Goal: Task Accomplishment & Management: Manage account settings

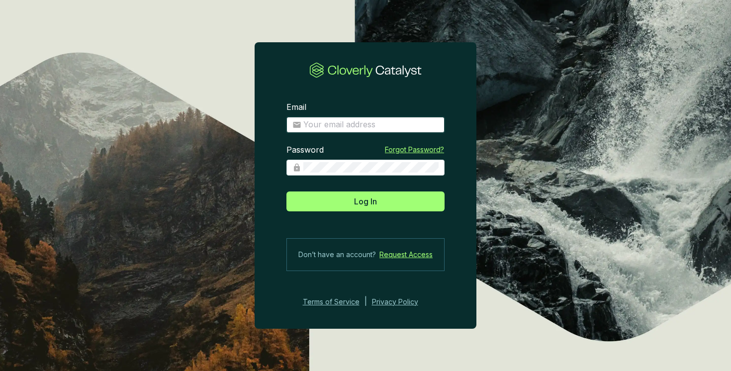
click at [387, 121] on input "Email" at bounding box center [370, 124] width 135 height 11
type input "[EMAIL_ADDRESS][DOMAIN_NAME]"
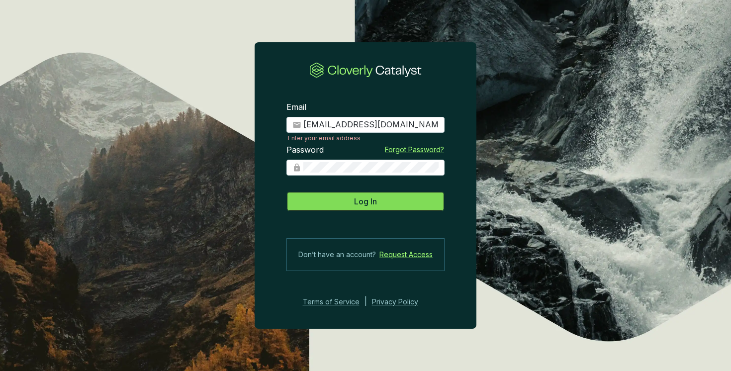
click at [387, 200] on button "Log In" at bounding box center [365, 201] width 158 height 20
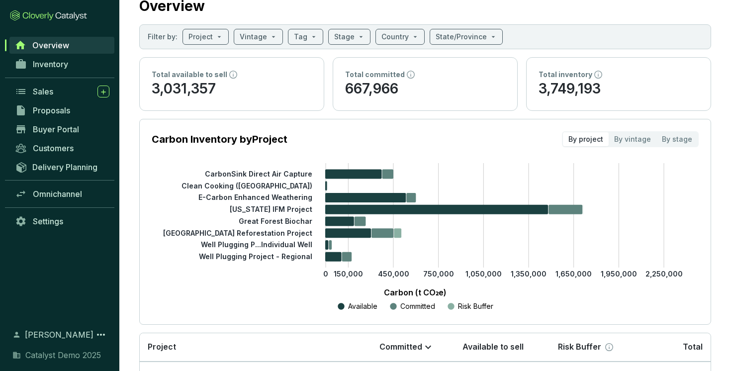
scroll to position [35, 0]
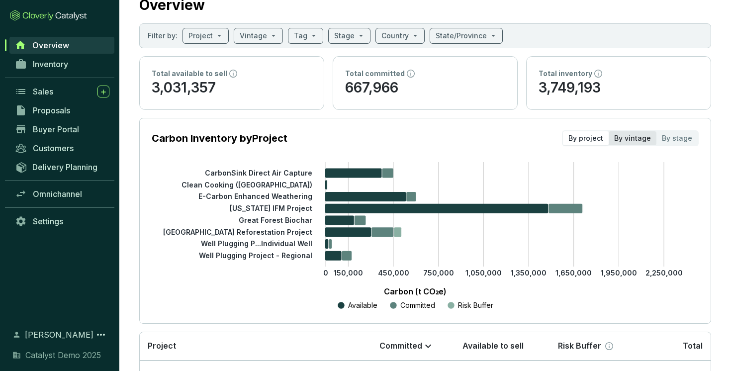
click at [632, 139] on div "By vintage" at bounding box center [633, 138] width 48 height 14
click at [609, 131] on input "By vintage" at bounding box center [609, 131] width 0 height 0
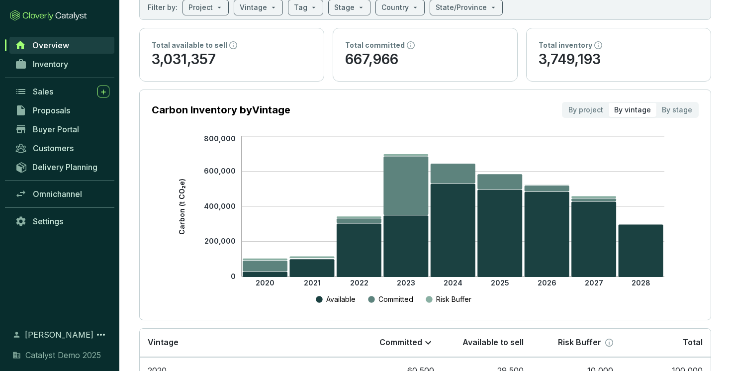
scroll to position [72, 0]
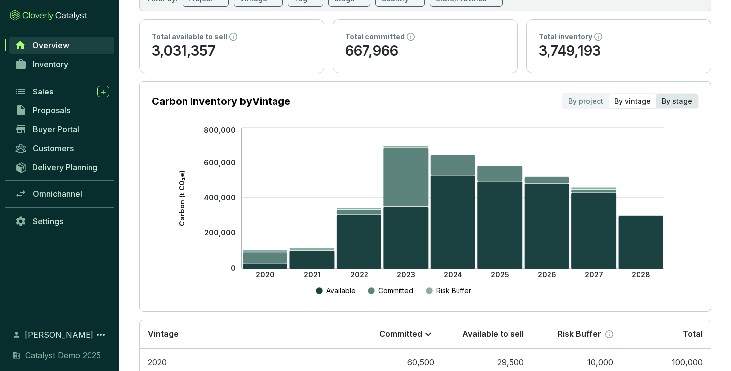
click at [675, 98] on div "By stage" at bounding box center [676, 101] width 41 height 14
click at [656, 94] on input "By stage" at bounding box center [656, 94] width 0 height 0
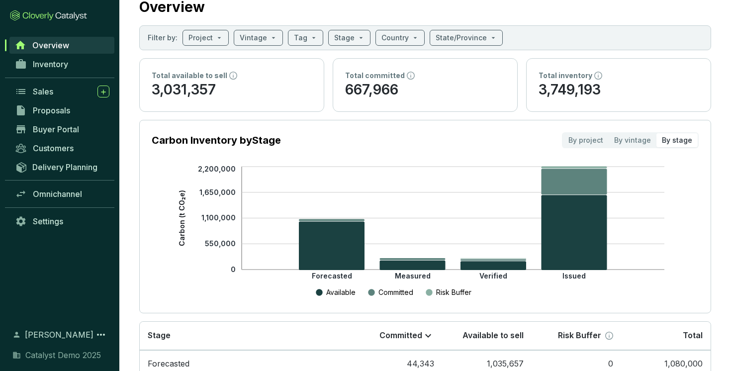
scroll to position [30, 0]
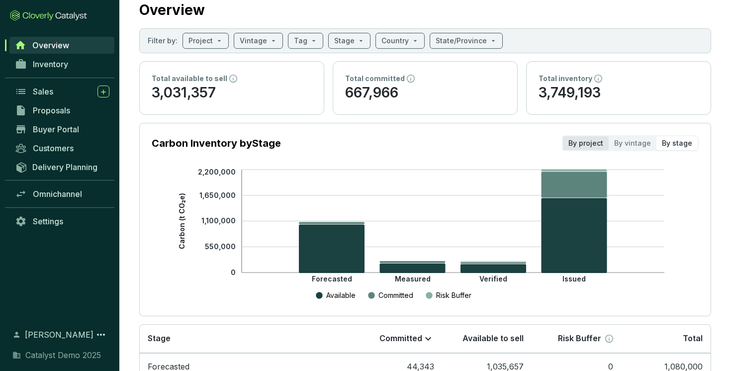
click at [589, 143] on div "By project" at bounding box center [586, 143] width 46 height 14
click at [563, 136] on input "By project" at bounding box center [563, 136] width 0 height 0
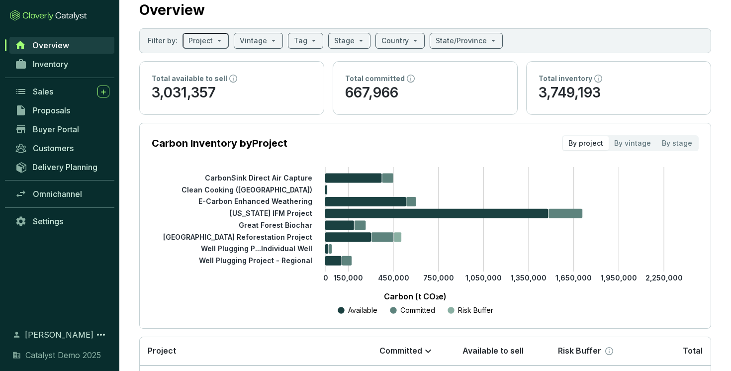
click at [221, 45] on div "Project" at bounding box center [206, 41] width 46 height 16
click at [262, 36] on input "search" at bounding box center [253, 40] width 27 height 15
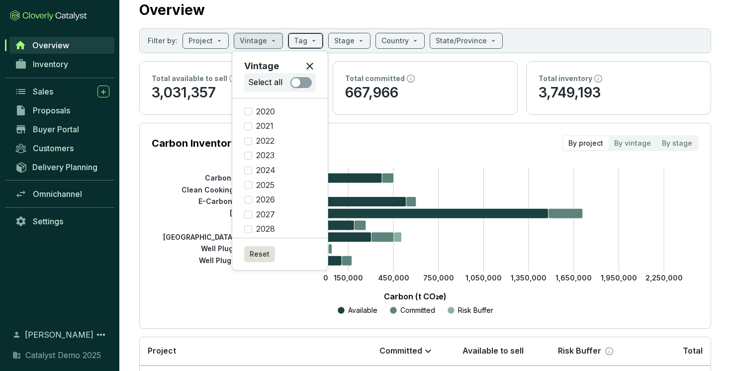
click at [306, 39] on span at bounding box center [305, 40] width 23 height 15
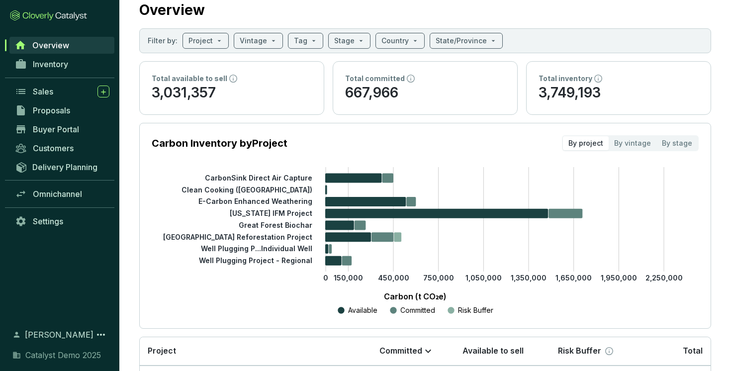
click at [355, 20] on div "Overview" at bounding box center [425, 8] width 572 height 25
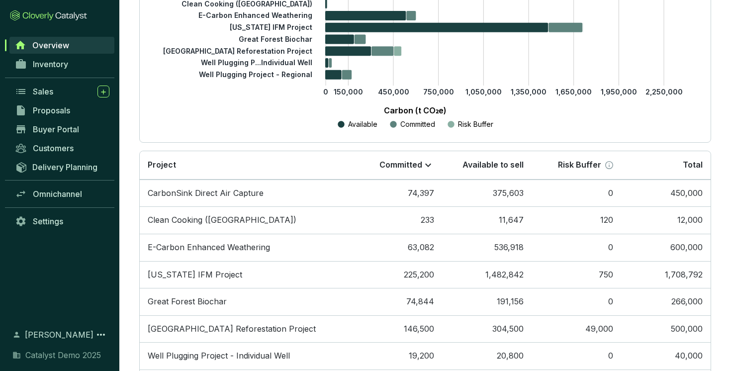
scroll to position [227, 0]
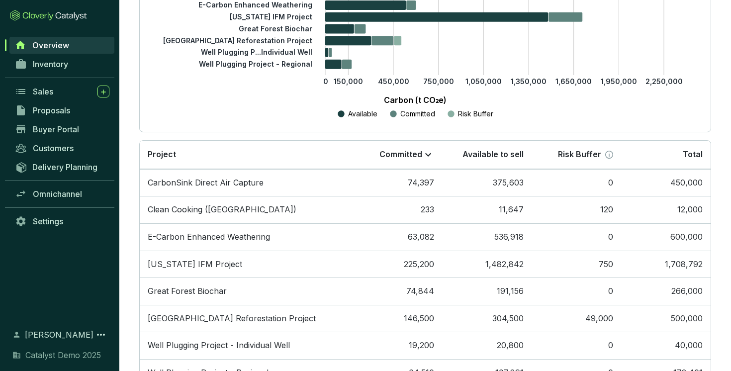
click at [530, 117] on div "Available Committed Risk Buffer" at bounding box center [415, 114] width 497 height 12
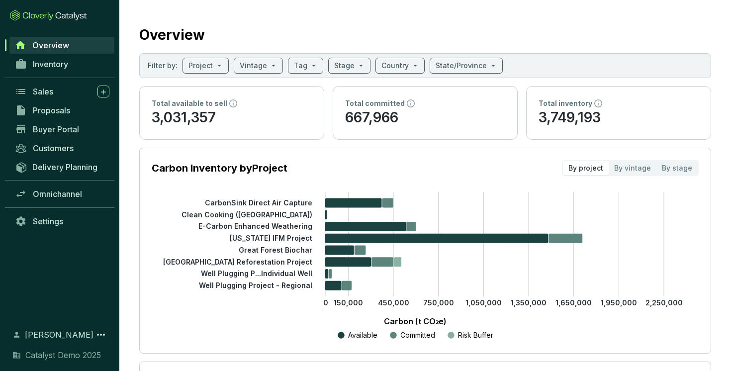
scroll to position [0, 0]
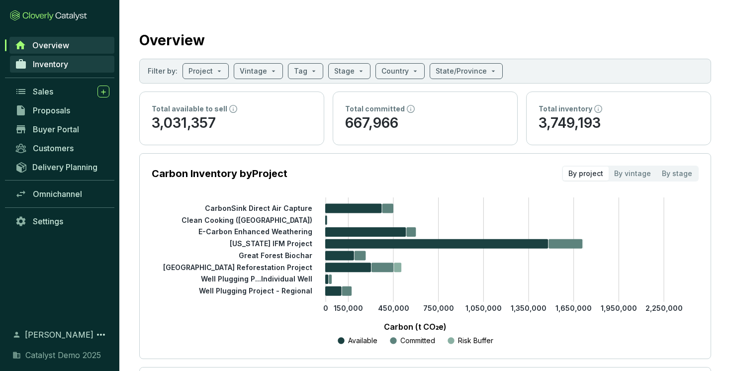
click at [59, 58] on link "Inventory" at bounding box center [62, 64] width 104 height 17
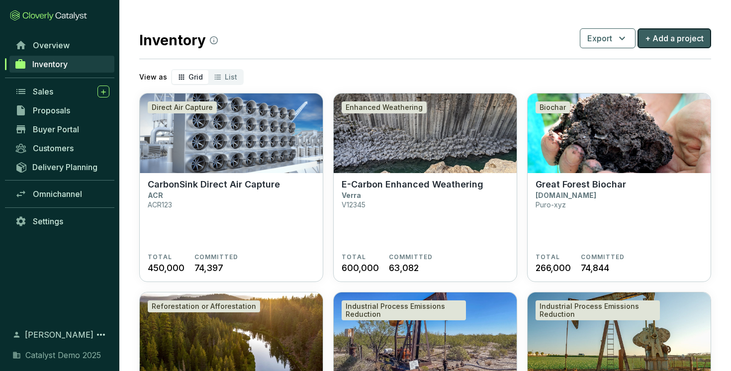
click at [663, 38] on span "+ Add a project" at bounding box center [674, 38] width 59 height 12
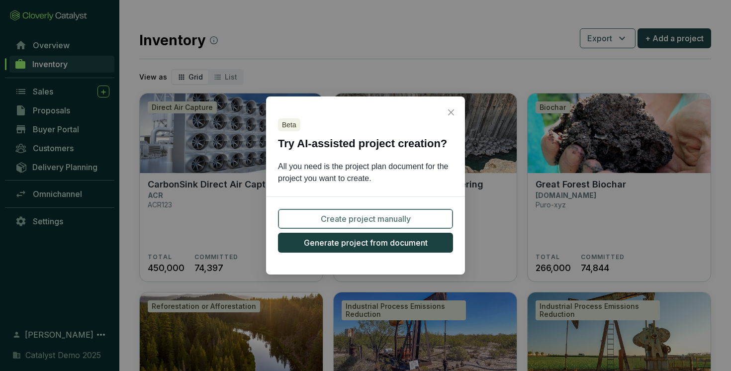
click at [367, 215] on span "Create project manually" at bounding box center [366, 219] width 90 height 12
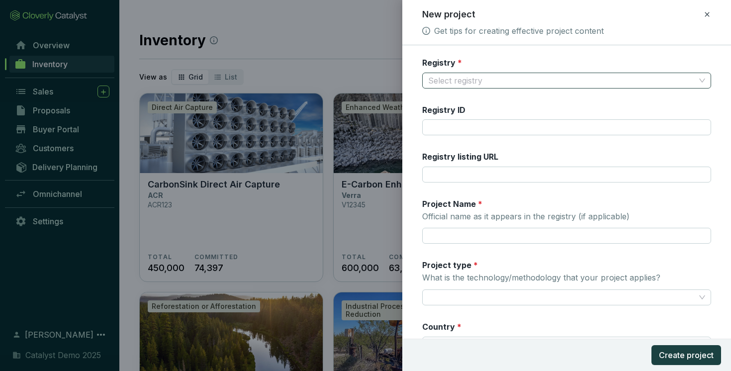
click at [470, 82] on input "Registry *" at bounding box center [562, 80] width 268 height 15
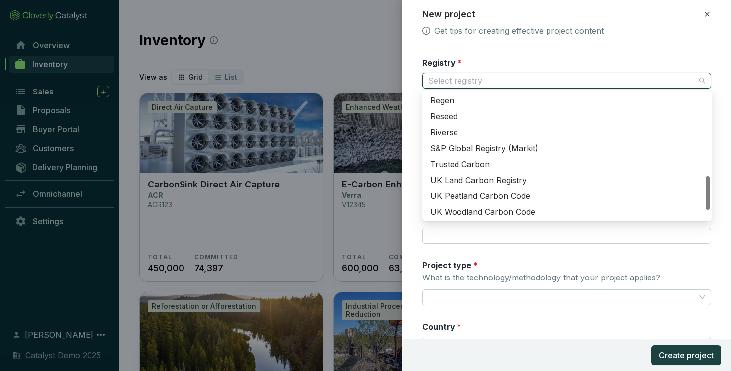
scroll to position [309, 0]
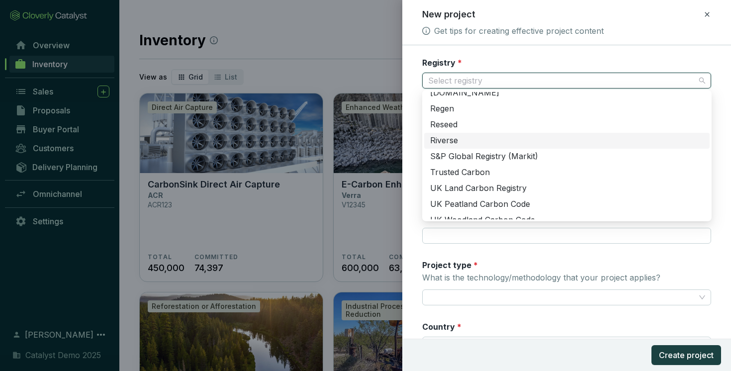
click at [468, 140] on div "Riverse" at bounding box center [567, 140] width 274 height 11
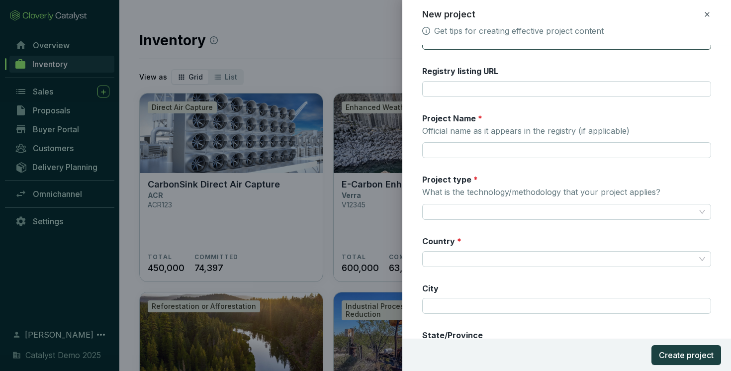
scroll to position [105, 0]
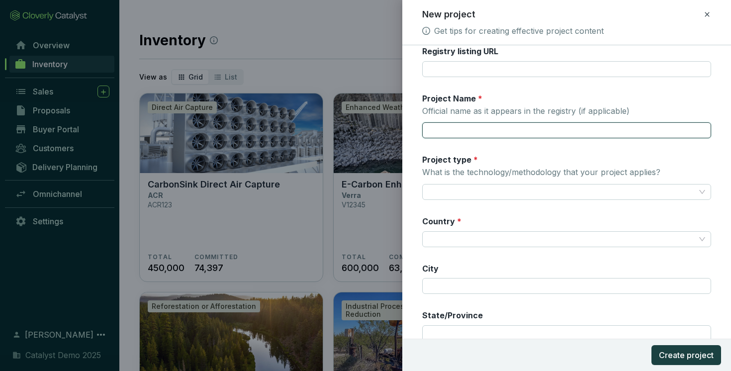
click at [466, 126] on input "Project Name * Official name as it appears in the registry (if applicable)" at bounding box center [566, 130] width 289 height 16
type input "waterberg project"
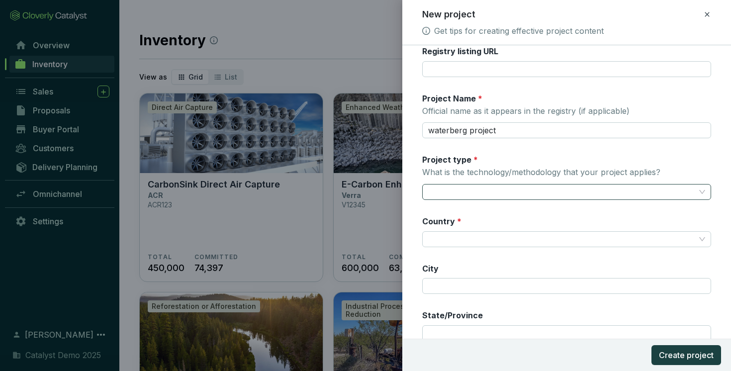
click at [472, 189] on input "Project type * What is the technology/methodology that your project applies?" at bounding box center [562, 191] width 268 height 15
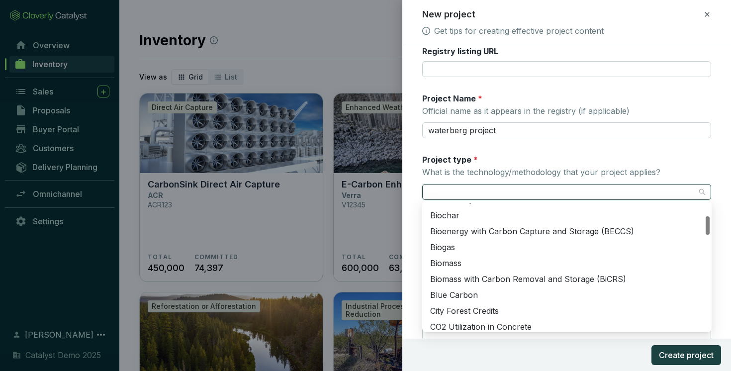
scroll to position [92, 0]
click at [463, 218] on div "Biochar" at bounding box center [567, 214] width 274 height 11
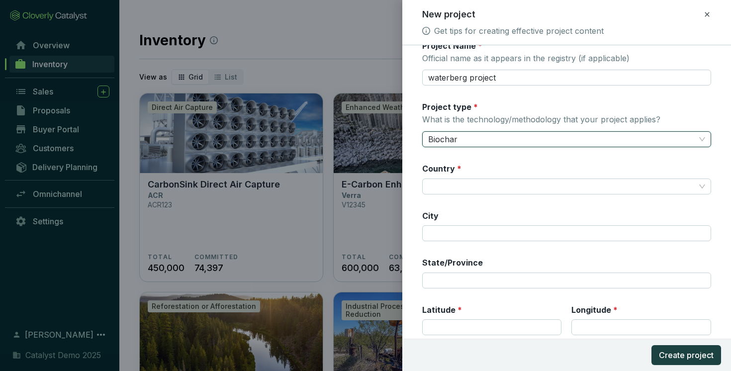
scroll to position [173, 0]
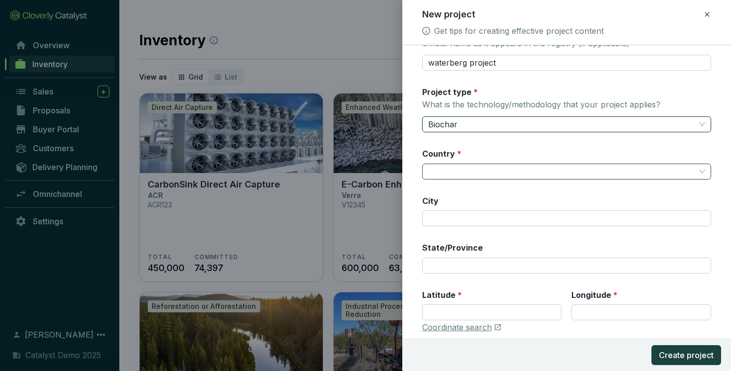
click at [487, 170] on input "Country *" at bounding box center [562, 171] width 268 height 15
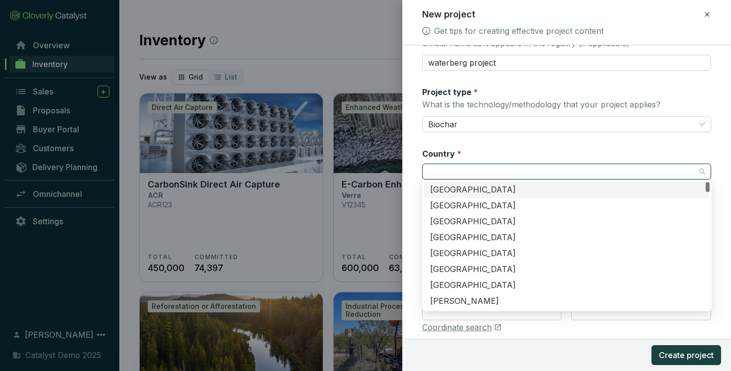
click at [508, 140] on div "Registry * Riverse Registry ID Registry listing URL Project Name * Official nam…" at bounding box center [566, 114] width 289 height 461
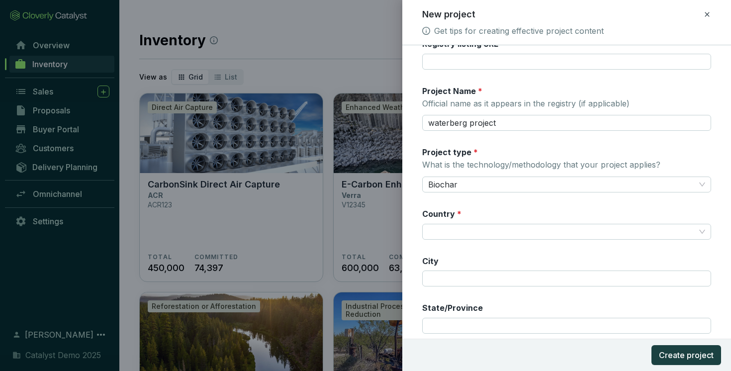
scroll to position [0, 0]
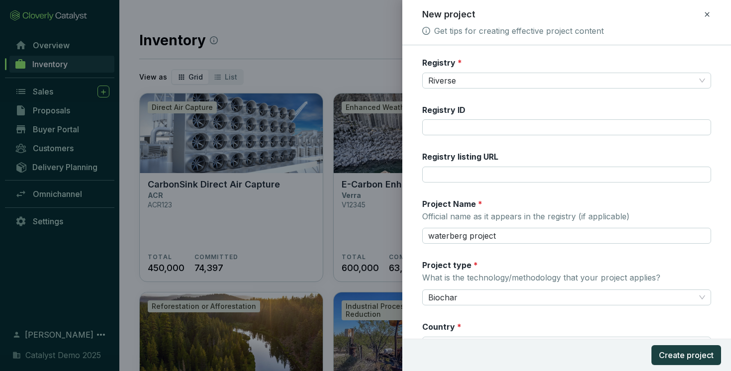
click at [706, 12] on icon at bounding box center [707, 14] width 8 height 12
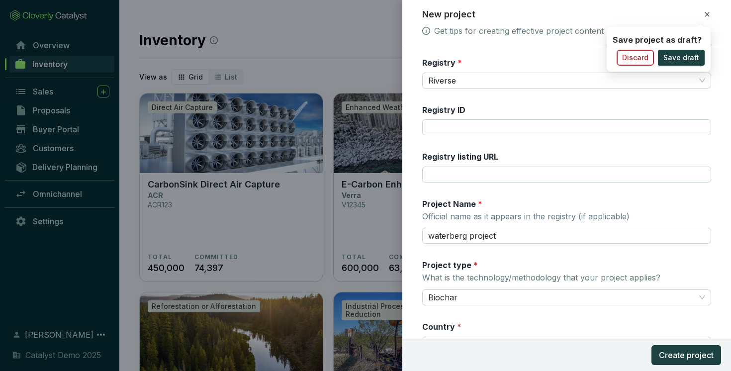
click at [642, 58] on span "Discard" at bounding box center [635, 58] width 26 height 10
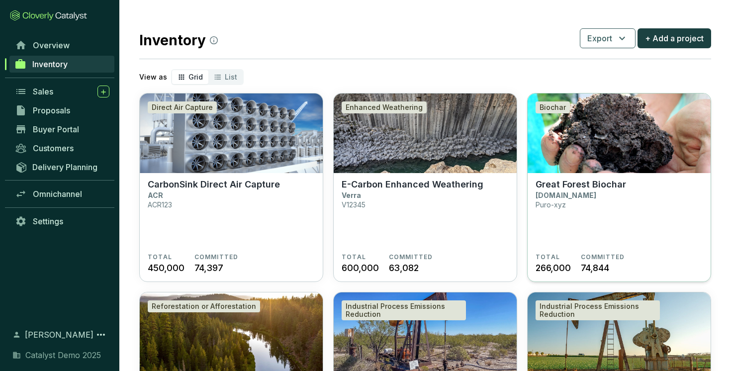
click at [603, 204] on section "Great Forest Biochar [DOMAIN_NAME] Puro-xyz" at bounding box center [619, 216] width 167 height 74
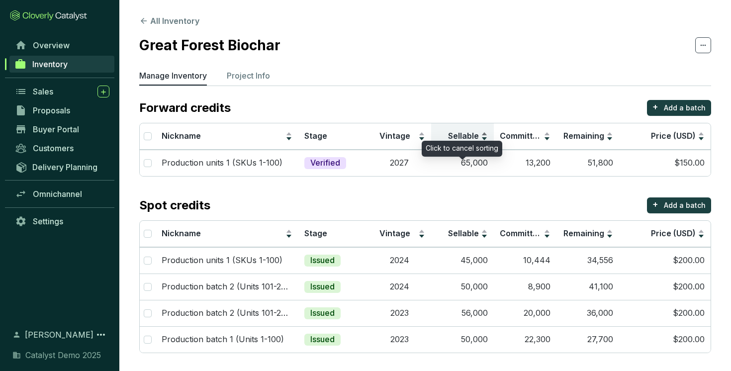
scroll to position [1, 0]
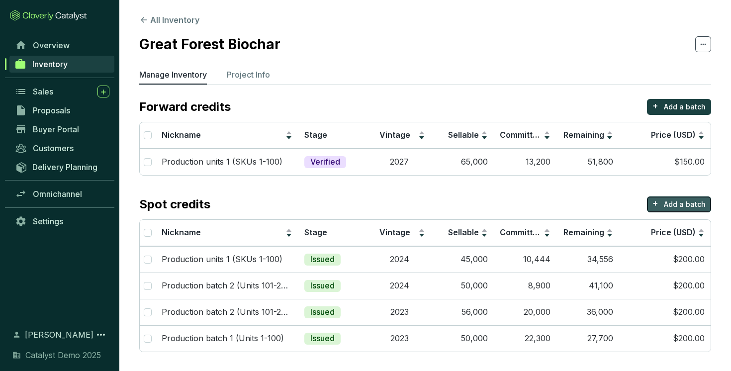
click at [669, 199] on p "Add a batch" at bounding box center [685, 204] width 42 height 10
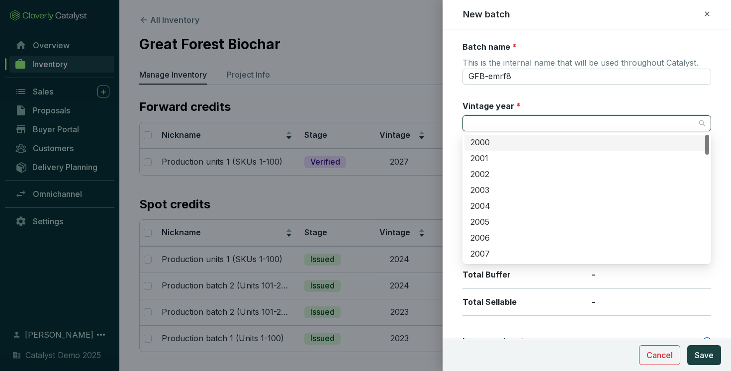
click at [528, 123] on input "Vintage year *" at bounding box center [581, 123] width 227 height 15
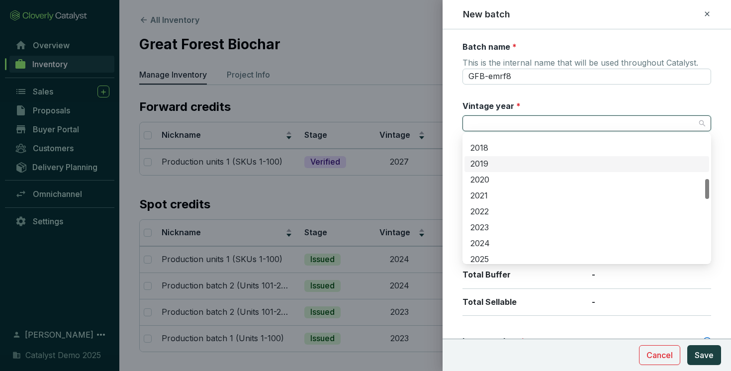
scroll to position [335, 0]
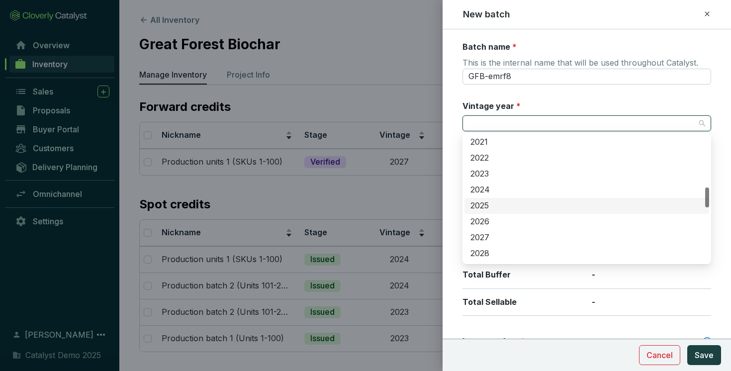
click at [493, 206] on div "2025" at bounding box center [586, 205] width 233 height 11
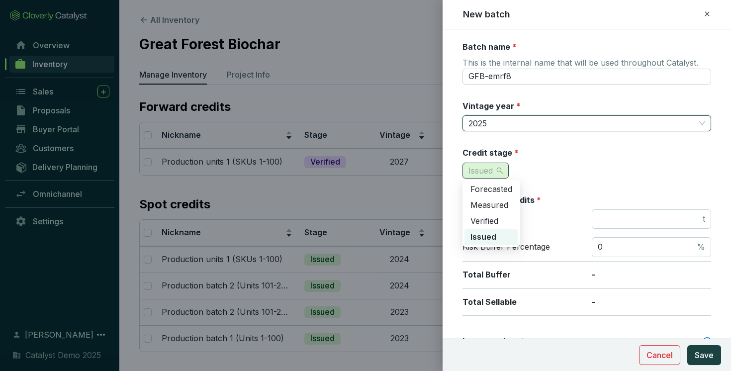
click at [495, 172] on span "Issued" at bounding box center [485, 170] width 34 height 15
click at [489, 235] on span "Issued" at bounding box center [483, 237] width 26 height 10
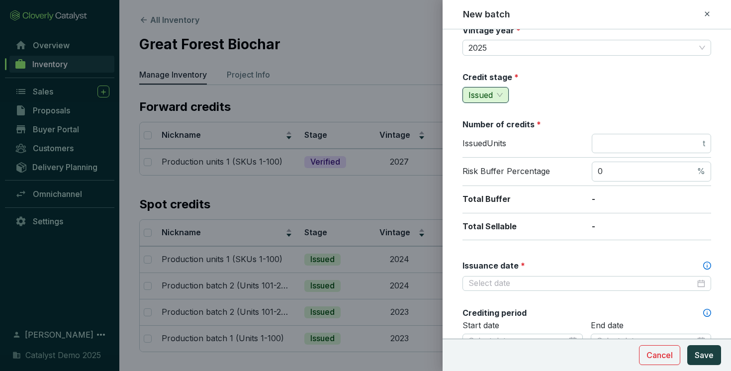
scroll to position [79, 0]
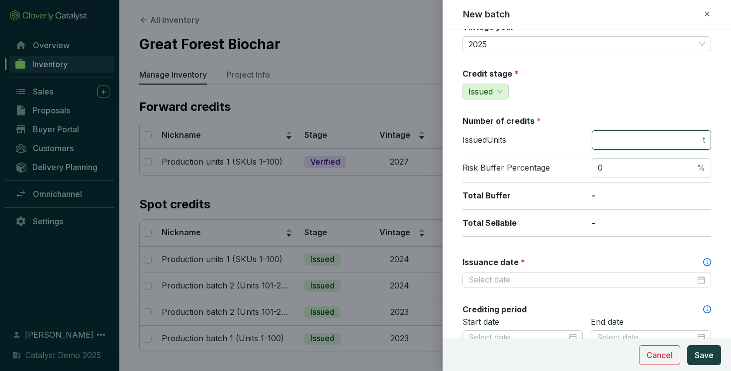
click at [614, 139] on input "number" at bounding box center [649, 140] width 103 height 11
type input "3"
type input "2600"
click at [626, 166] on input "0" at bounding box center [646, 168] width 97 height 11
type input "2"
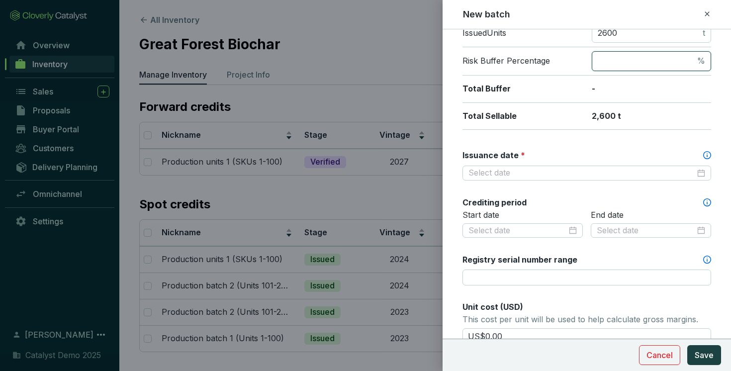
scroll to position [191, 0]
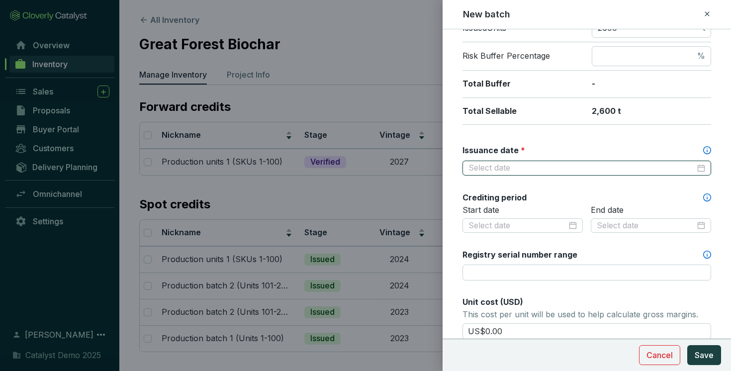
click at [513, 168] on input "Issuance date *" at bounding box center [581, 168] width 227 height 11
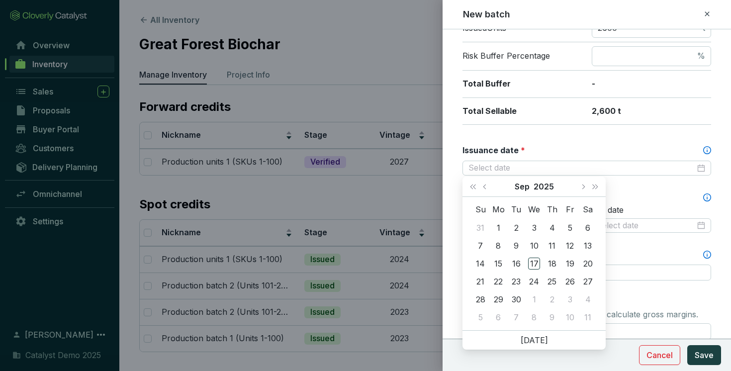
click at [550, 152] on div "Issuance date *" at bounding box center [586, 150] width 249 height 11
click at [550, 163] on input "Issuance date *" at bounding box center [581, 168] width 227 height 11
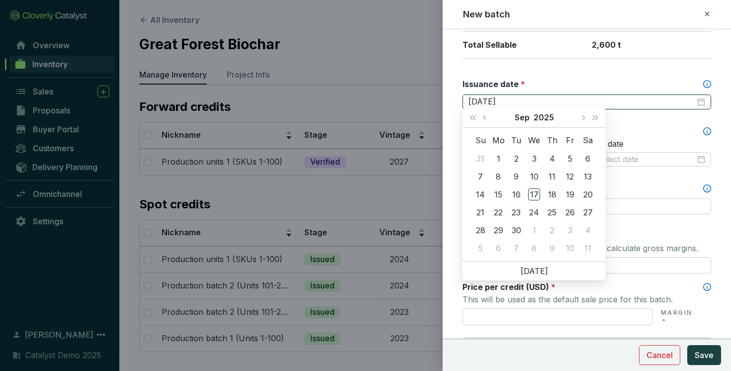
scroll to position [266, 0]
type input "2025-09-05"
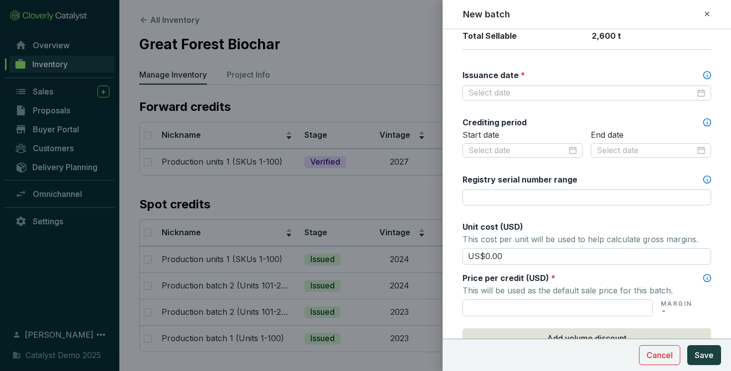
click at [632, 112] on div "Batch name * This is the internal name that will be used throughout Catalyst. G…" at bounding box center [586, 150] width 249 height 750
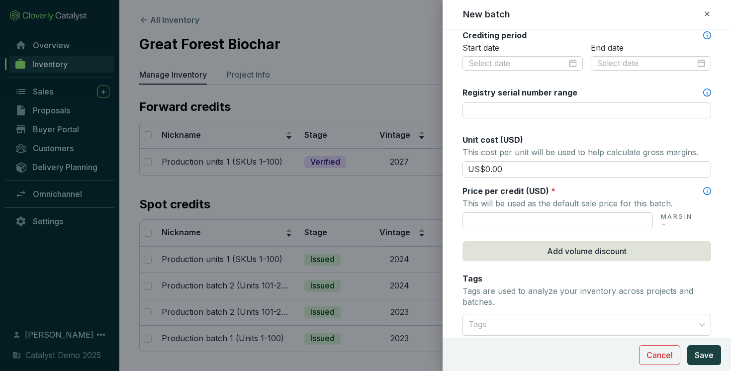
scroll to position [354, 0]
click at [527, 168] on input "US$0.00" at bounding box center [586, 169] width 249 height 17
type input "US$0"
type input "US$3,000.00"
click at [497, 219] on input "text" at bounding box center [557, 220] width 190 height 17
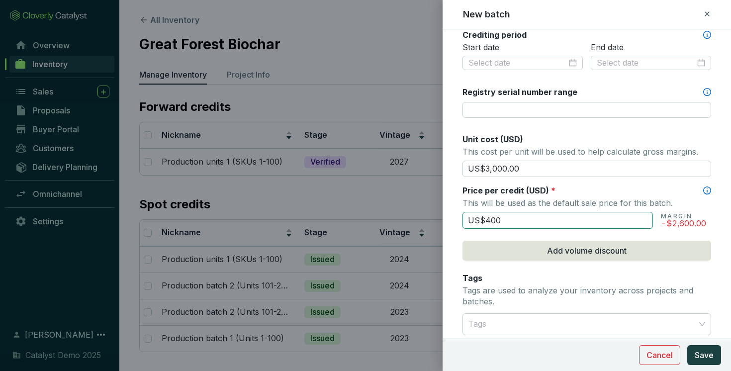
type input "US$4,000"
drag, startPoint x: 533, startPoint y: 225, endPoint x: 436, endPoint y: 219, distance: 96.6
click at [436, 219] on div "New batch Batch name * This is the internal name that will be used throughout C…" at bounding box center [365, 185] width 731 height 371
drag, startPoint x: 535, startPoint y: 166, endPoint x: 464, endPoint y: 166, distance: 70.1
click at [464, 166] on input "US$3,000.00" at bounding box center [586, 169] width 249 height 17
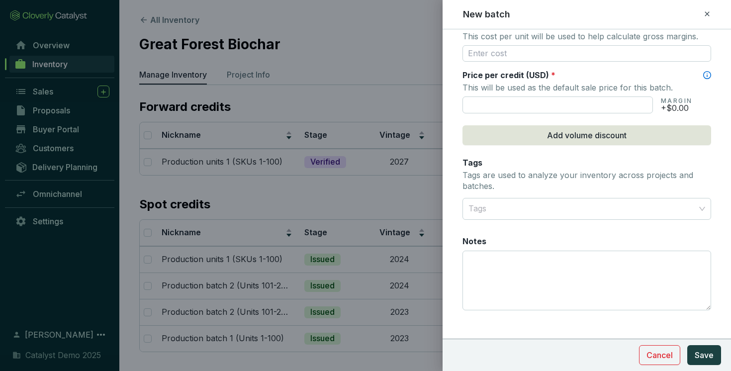
scroll to position [478, 0]
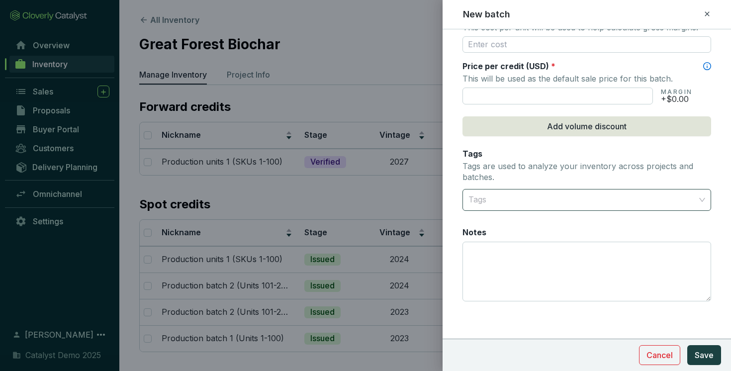
click at [572, 196] on div at bounding box center [580, 200] width 233 height 20
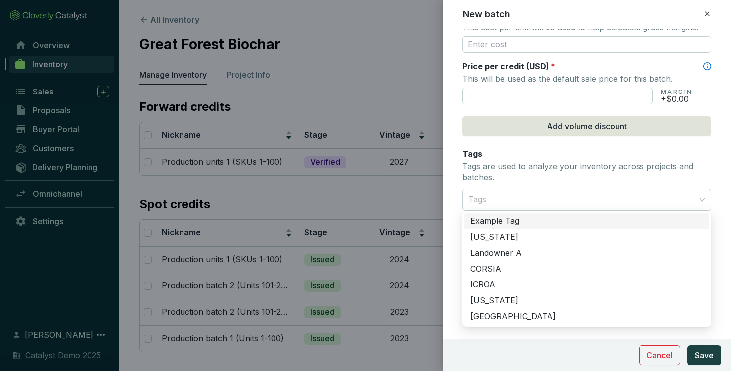
click at [538, 168] on p "Tags are used to analyze your inventory across projects and batches." at bounding box center [586, 171] width 249 height 21
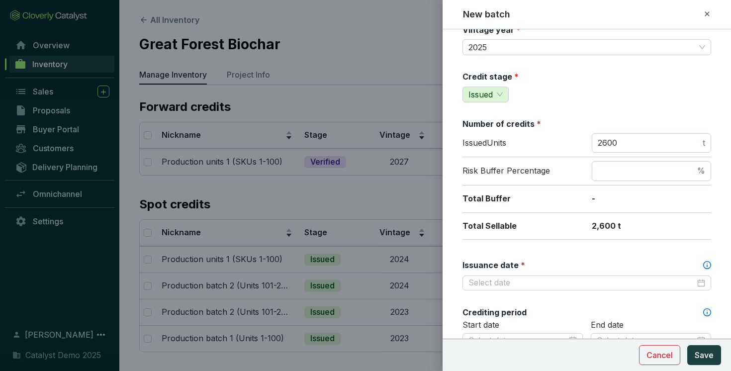
scroll to position [0, 0]
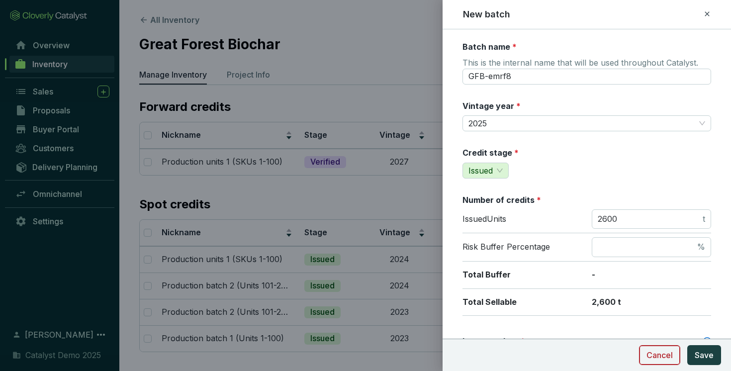
click at [663, 349] on span "Cancel" at bounding box center [659, 355] width 26 height 12
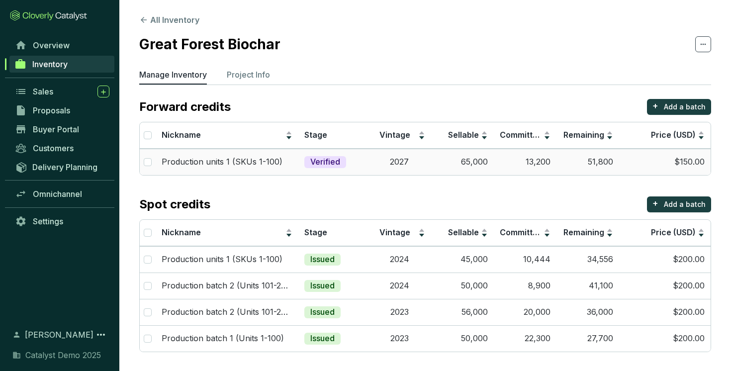
click at [363, 166] on td "Verified" at bounding box center [333, 162] width 70 height 26
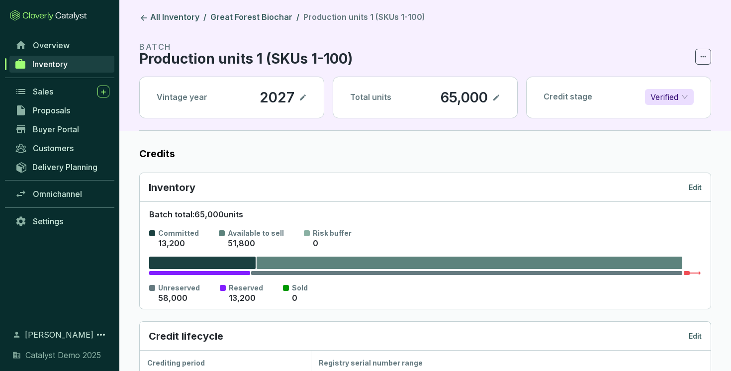
click at [494, 98] on icon at bounding box center [496, 97] width 6 height 6
click at [441, 95] on div "65,000" at bounding box center [450, 97] width 52 height 17
click at [500, 95] on icon at bounding box center [496, 98] width 8 height 12
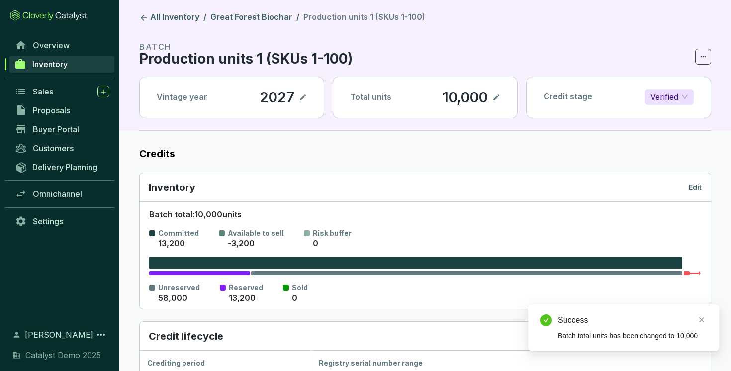
click at [305, 97] on icon at bounding box center [303, 98] width 8 height 12
click at [304, 93] on icon at bounding box center [303, 98] width 8 height 12
click at [674, 93] on p "Verified" at bounding box center [664, 97] width 28 height 15
click at [668, 117] on p "Forecasted" at bounding box center [672, 116] width 42 height 11
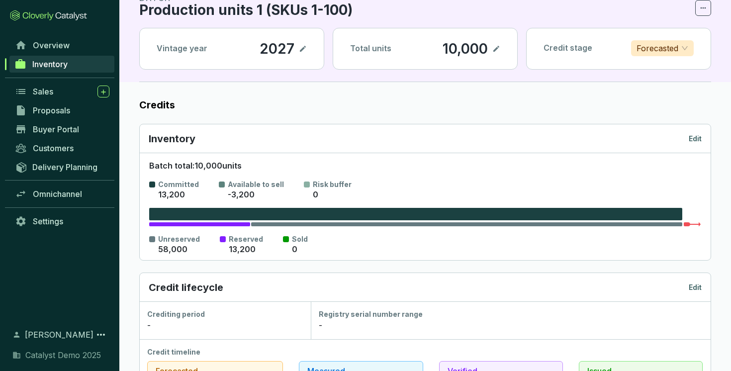
scroll to position [45, 0]
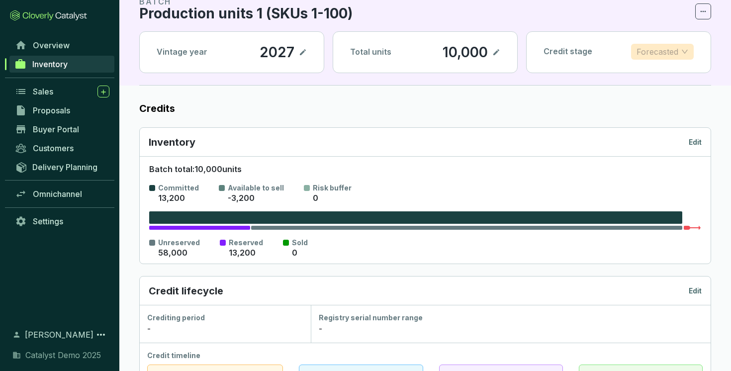
click at [672, 53] on p "Forecasted" at bounding box center [658, 51] width 42 height 15
click at [653, 87] on p "Measured" at bounding box center [662, 87] width 47 height 11
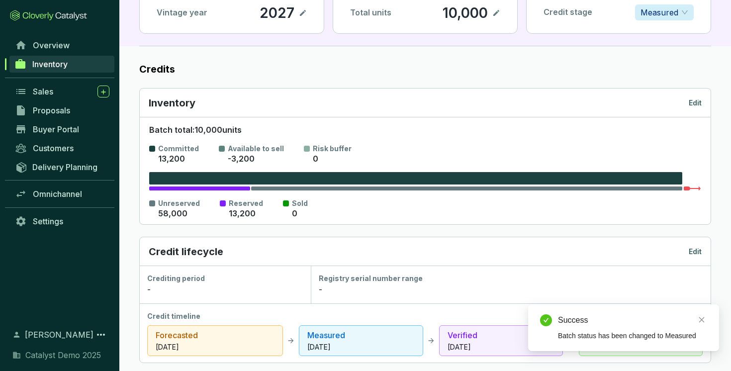
scroll to position [90, 0]
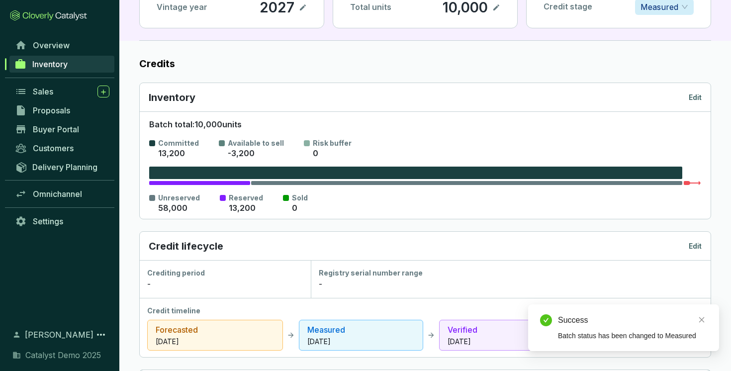
click at [671, 9] on p "Measured" at bounding box center [660, 7] width 38 height 15
click at [654, 60] on p "Verified" at bounding box center [664, 58] width 43 height 11
click at [671, 8] on p "Verified" at bounding box center [664, 7] width 28 height 15
click at [667, 73] on p "Issued" at bounding box center [672, 74] width 42 height 11
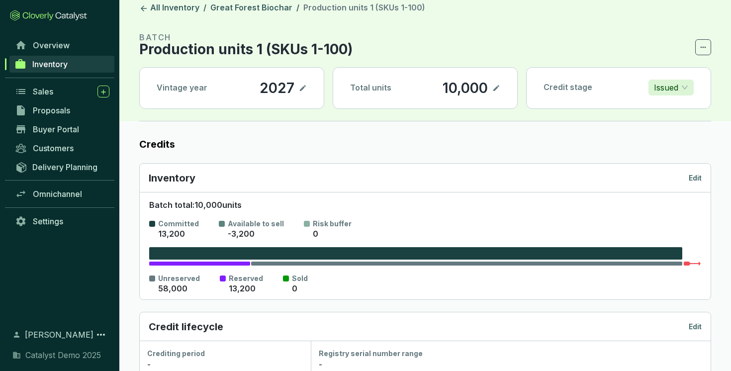
scroll to position [0, 0]
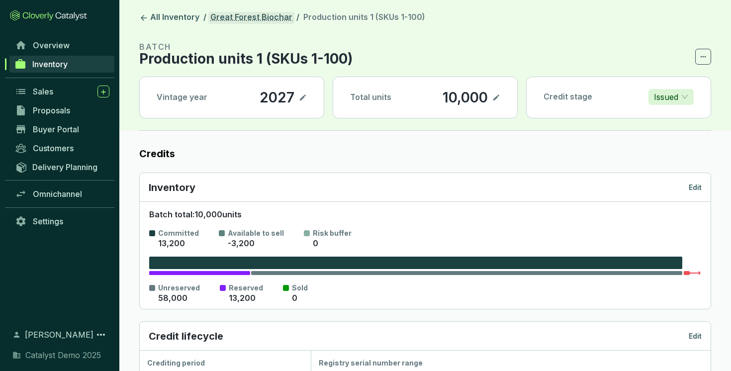
click at [254, 17] on link "Great Forest Biochar" at bounding box center [251, 18] width 86 height 12
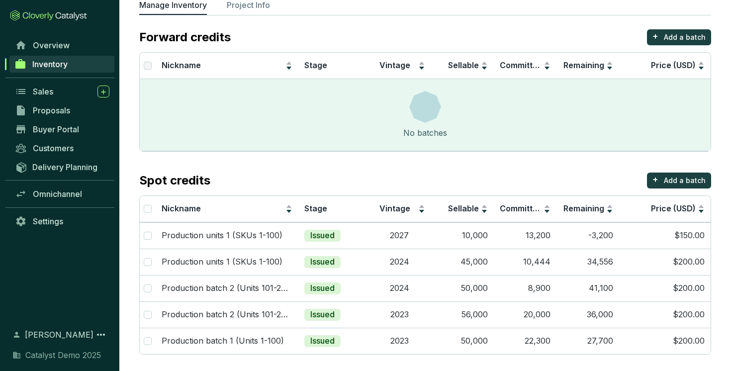
scroll to position [73, 0]
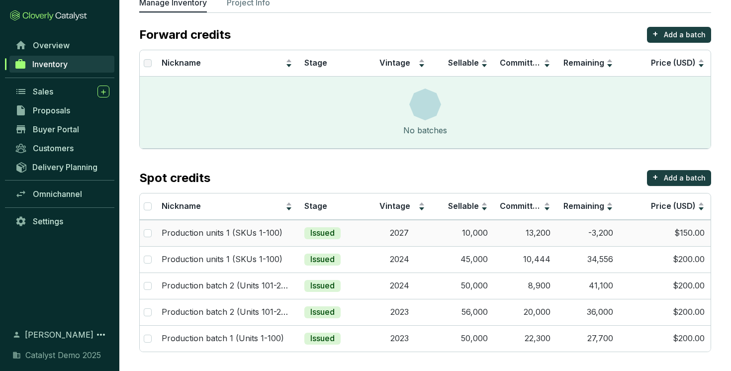
click at [369, 233] on td "2027" at bounding box center [399, 233] width 63 height 26
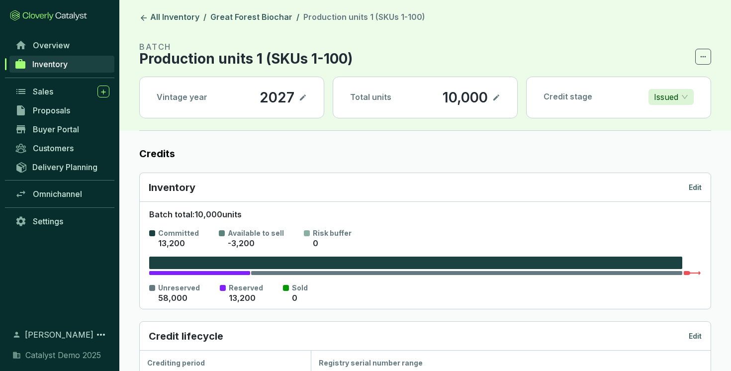
click at [671, 104] on div "Issued" at bounding box center [670, 97] width 45 height 16
click at [673, 120] on p "Forecasted" at bounding box center [677, 116] width 42 height 11
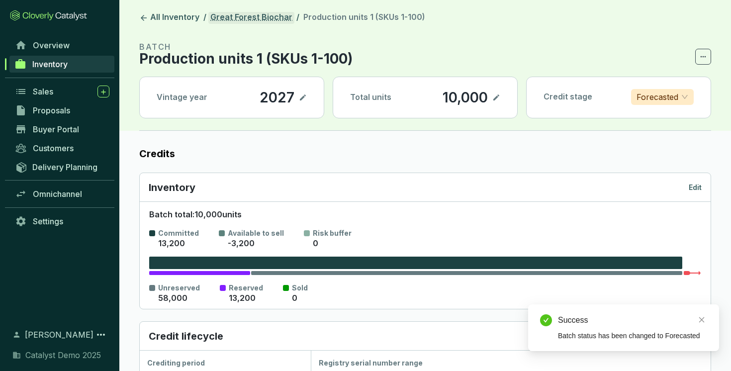
click at [252, 23] on link "Great Forest Biochar" at bounding box center [251, 18] width 86 height 12
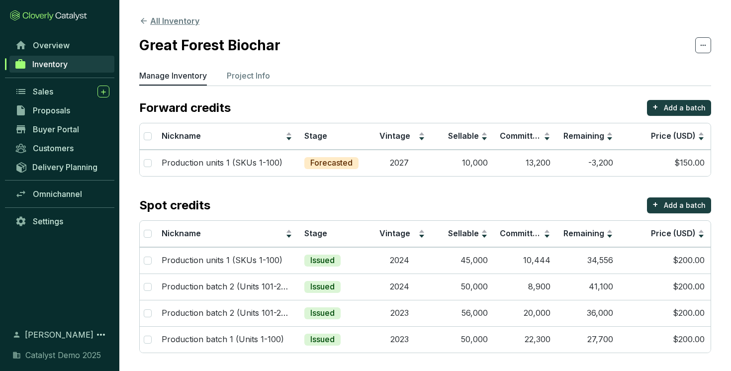
click at [165, 24] on button "All Inventory" at bounding box center [169, 21] width 60 height 12
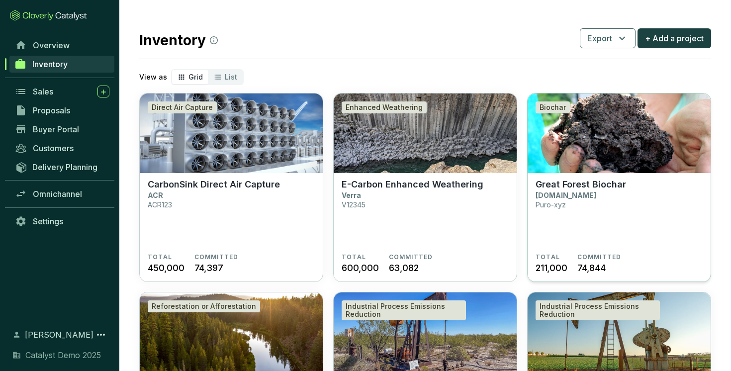
click at [571, 201] on section "Great Forest Biochar [DOMAIN_NAME] Puro-xyz" at bounding box center [619, 216] width 167 height 74
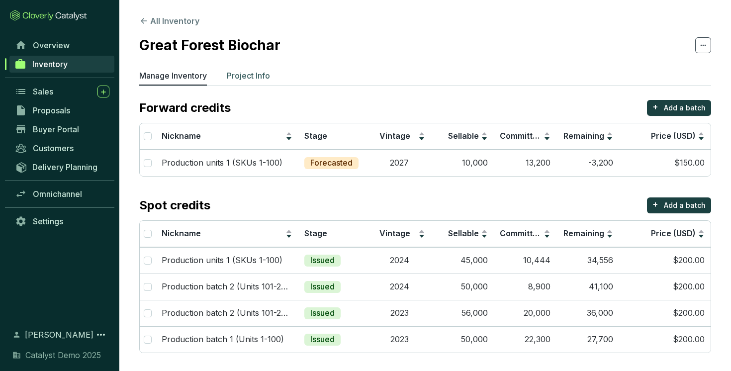
click at [258, 73] on p "Project Info" at bounding box center [248, 76] width 43 height 12
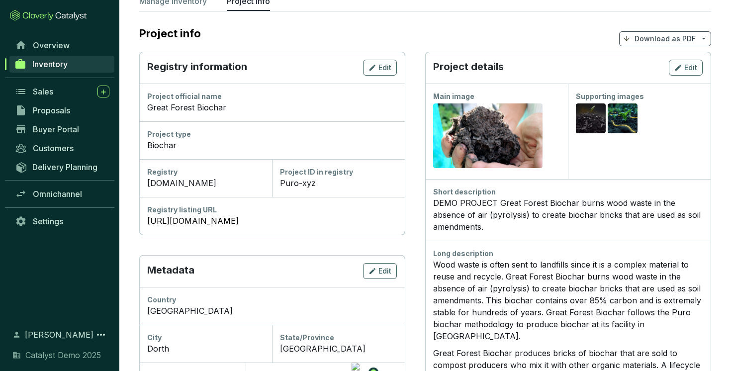
scroll to position [94, 0]
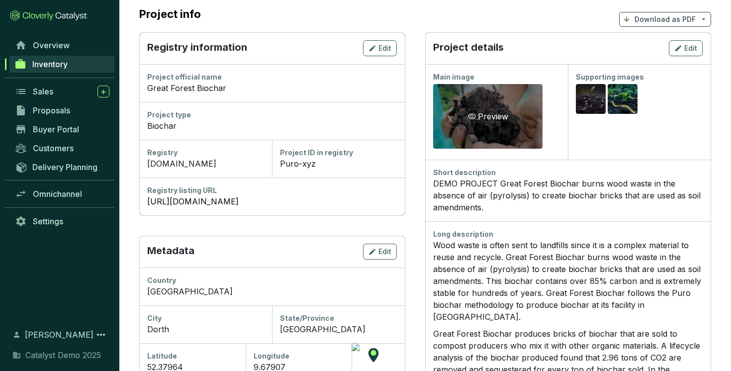
click at [493, 121] on div "Preview" at bounding box center [488, 116] width 44 height 12
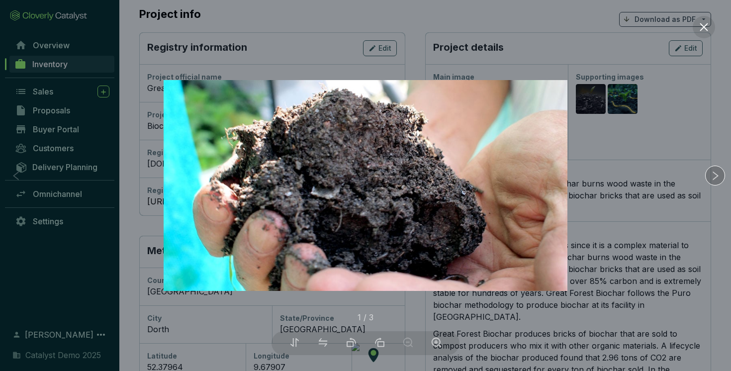
click at [718, 168] on div at bounding box center [715, 176] width 20 height 20
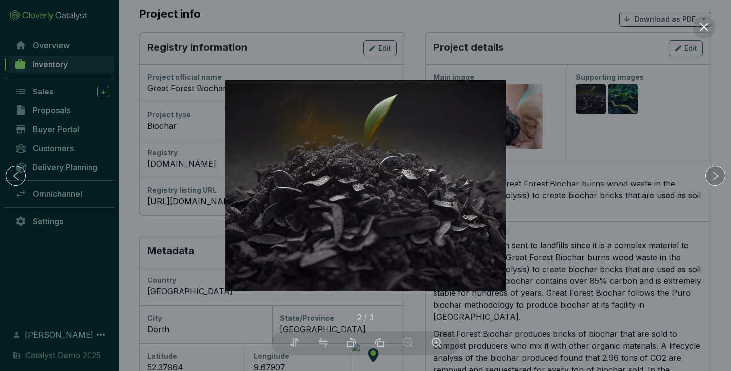
click at [718, 168] on div at bounding box center [715, 176] width 20 height 20
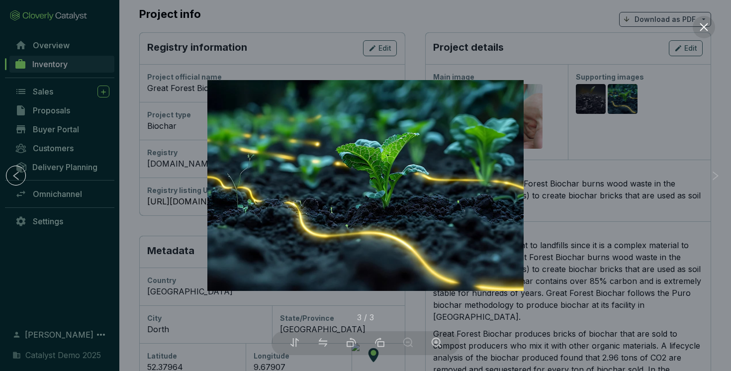
click at [642, 153] on div at bounding box center [365, 185] width 731 height 371
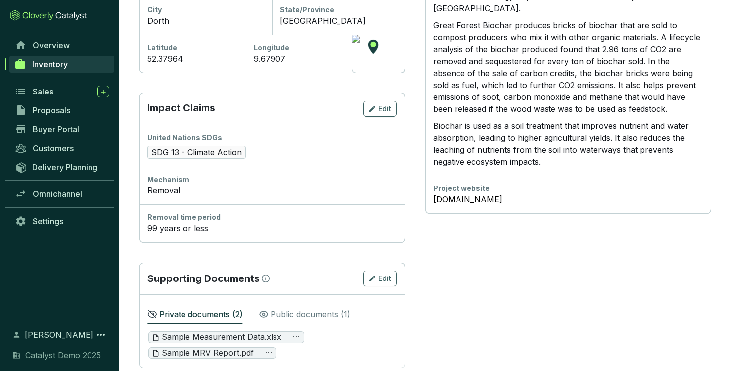
scroll to position [419, 0]
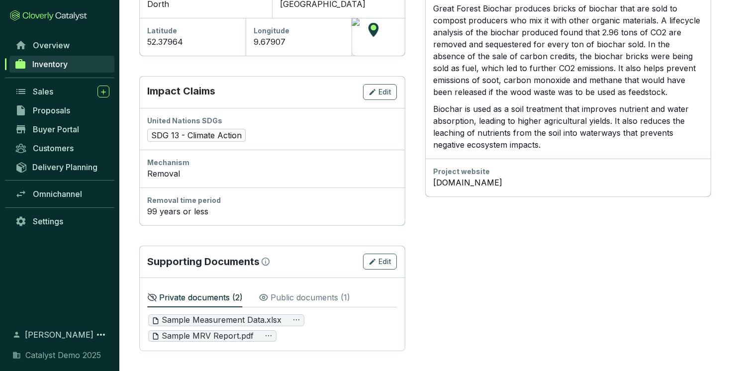
click at [286, 299] on p "Public documents ( 1 )" at bounding box center [311, 297] width 80 height 12
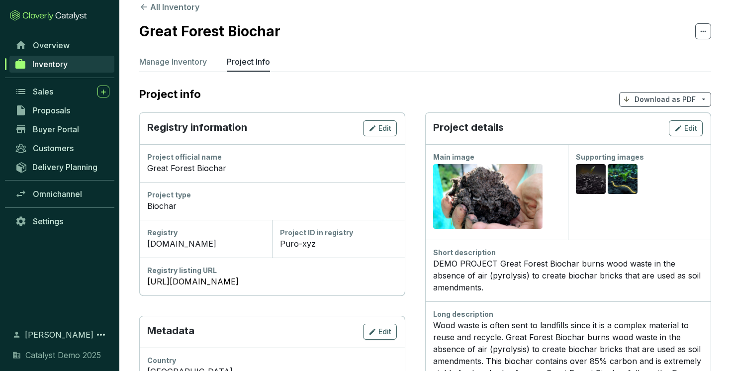
scroll to position [0, 0]
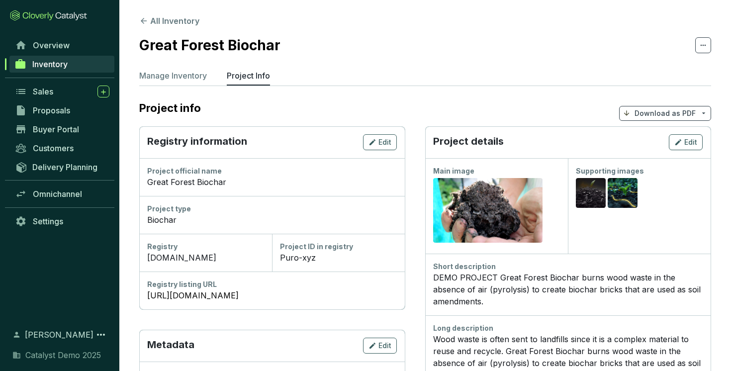
click at [648, 111] on p "Download as PDF" at bounding box center [665, 113] width 61 height 10
click at [653, 135] on span "Show pricing" at bounding box center [665, 137] width 45 height 8
click at [177, 77] on p "Manage Inventory" at bounding box center [173, 76] width 68 height 12
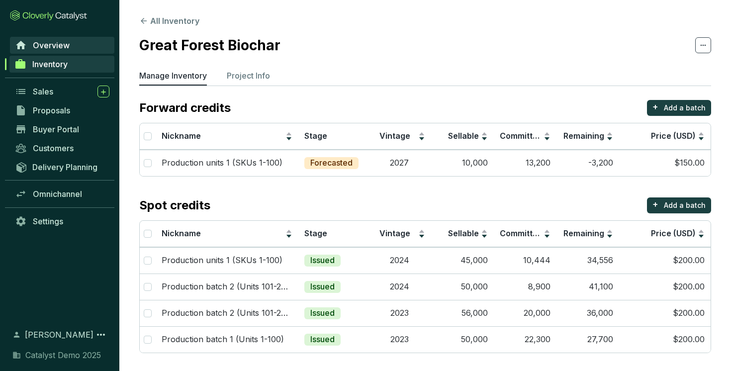
click at [61, 46] on span "Overview" at bounding box center [51, 45] width 37 height 10
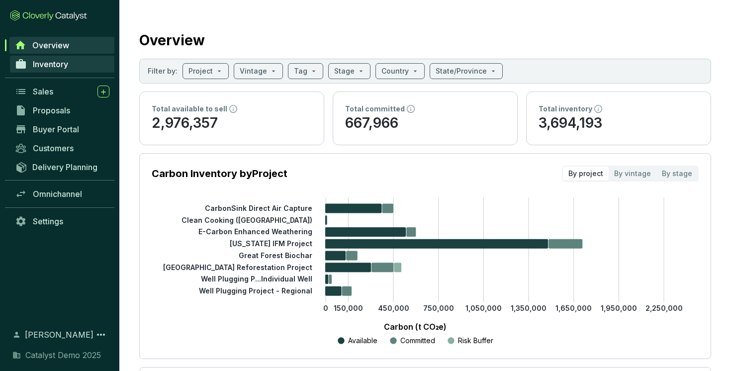
click at [77, 64] on link "Inventory" at bounding box center [62, 64] width 104 height 17
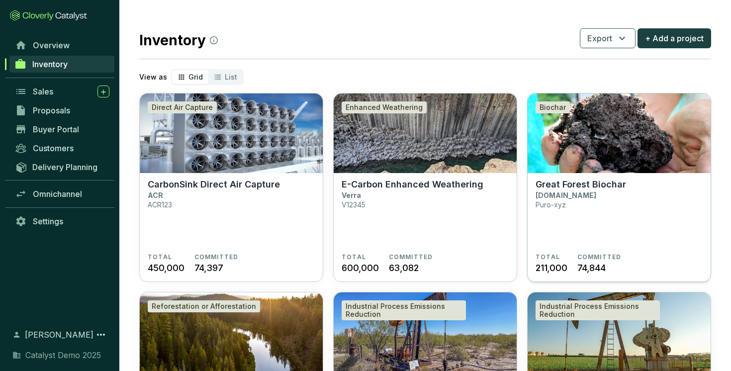
click at [622, 185] on p "Great Forest Biochar" at bounding box center [581, 184] width 91 height 11
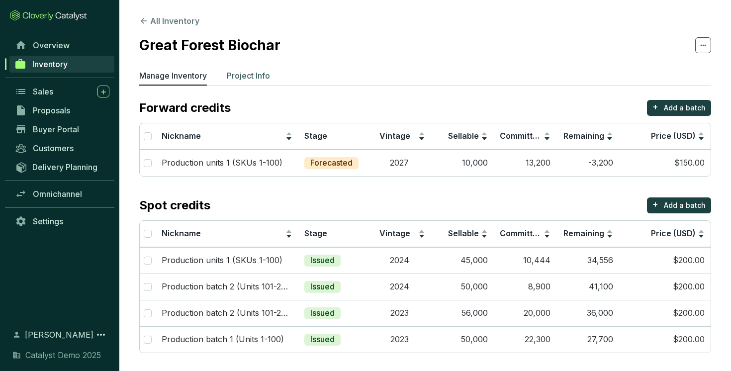
click at [254, 77] on p "Project Info" at bounding box center [248, 76] width 43 height 12
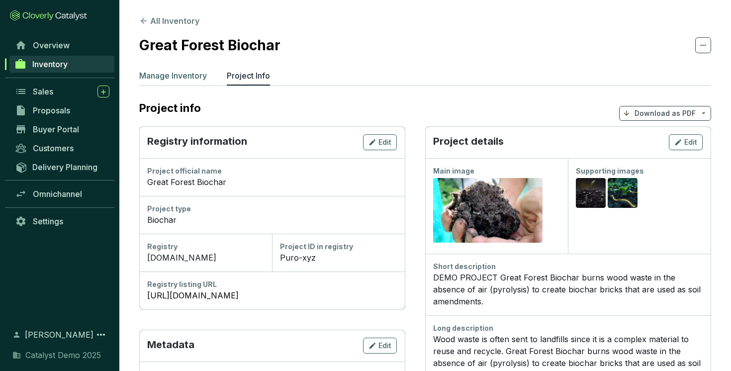
click at [182, 82] on li "Manage Inventory" at bounding box center [173, 78] width 68 height 16
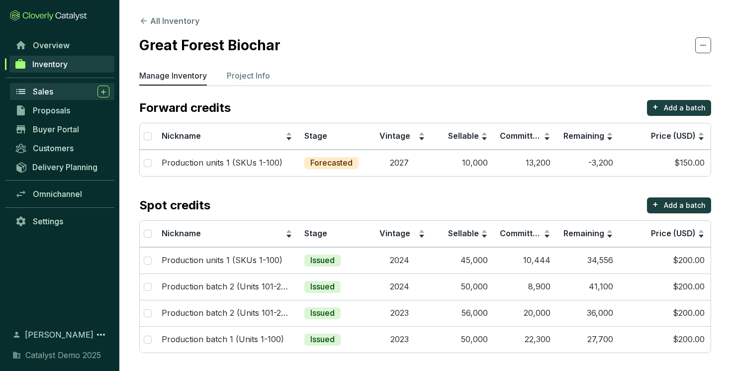
click at [68, 87] on div "Sales" at bounding box center [71, 92] width 77 height 12
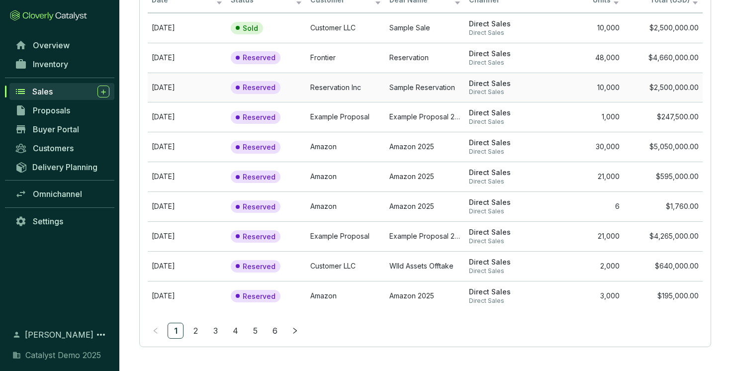
scroll to position [104, 0]
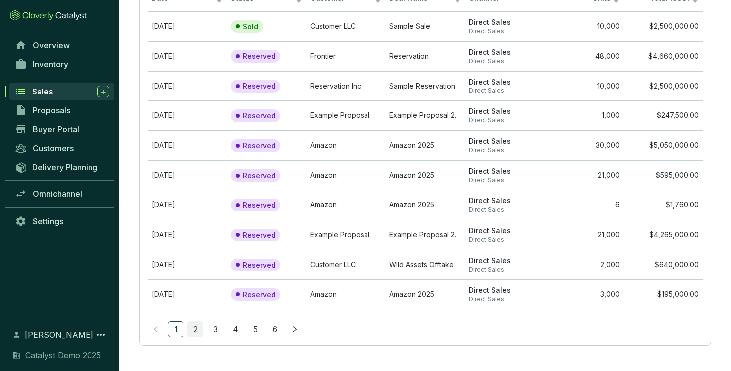
click at [198, 326] on link "2" at bounding box center [195, 329] width 15 height 15
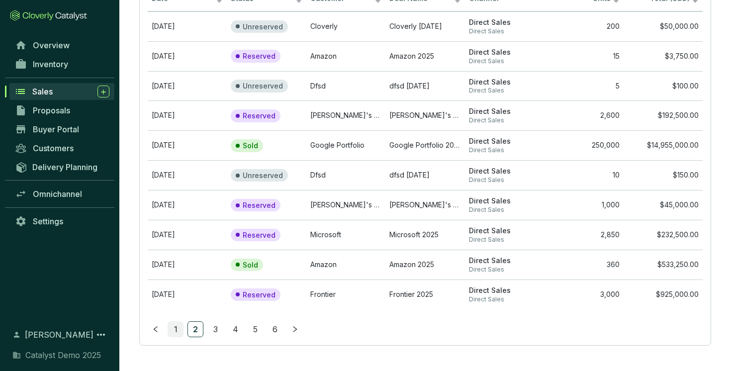
click at [178, 327] on link "1" at bounding box center [175, 329] width 15 height 15
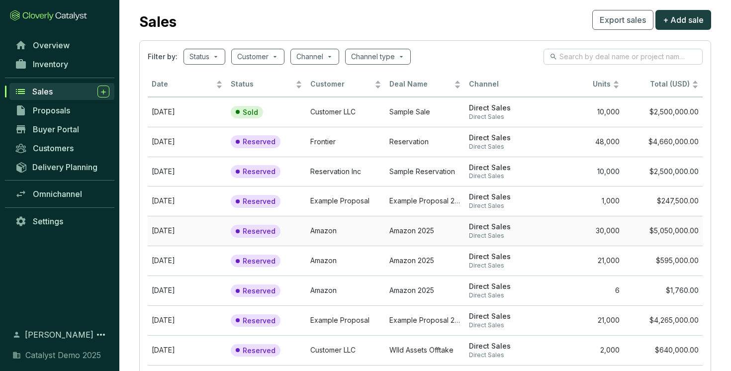
scroll to position [0, 0]
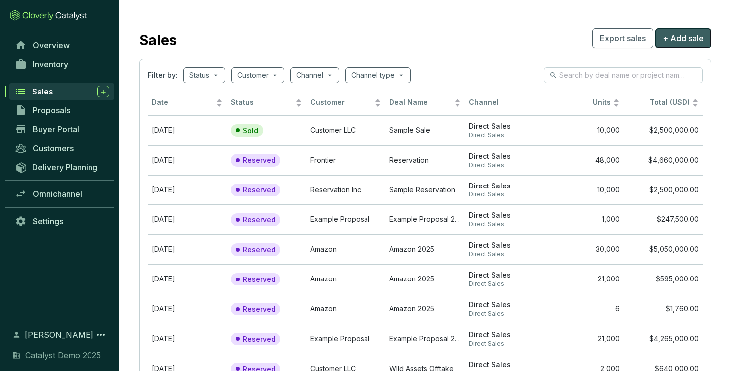
click at [683, 38] on span "+ Add sale" at bounding box center [683, 38] width 41 height 12
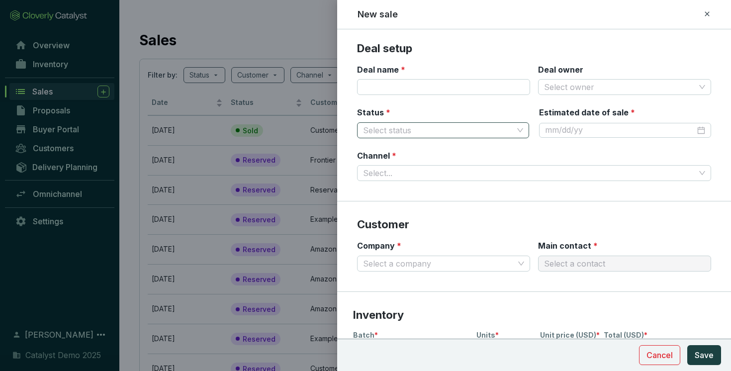
click at [447, 133] on input "Status *" at bounding box center [438, 130] width 150 height 15
click at [415, 148] on div "Reserved" at bounding box center [443, 149] width 156 height 11
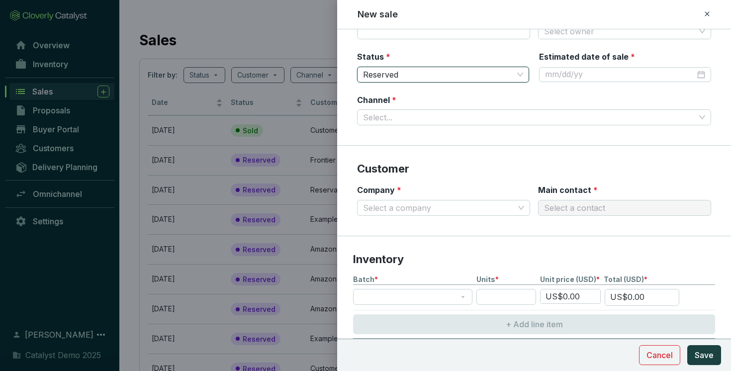
scroll to position [61, 0]
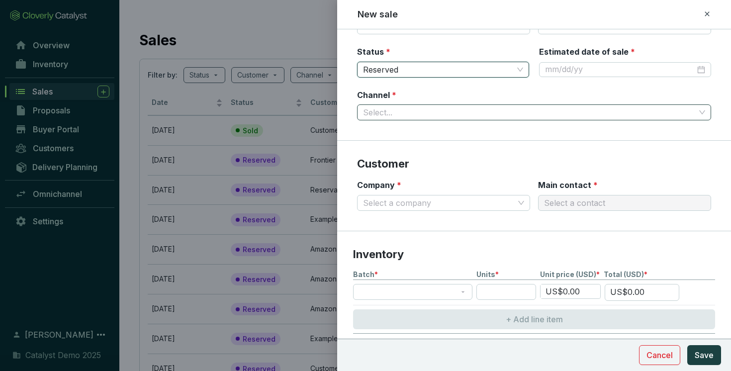
click at [488, 115] on input "Channel *" at bounding box center [529, 112] width 332 height 15
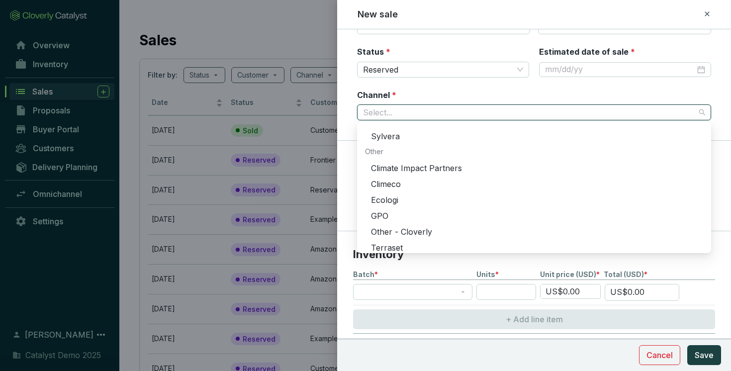
scroll to position [302, 0]
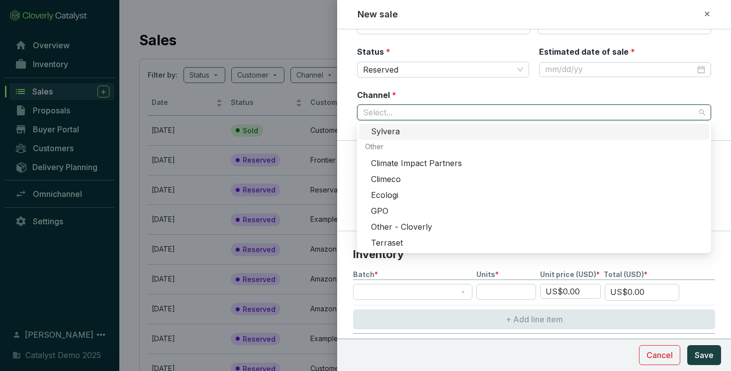
click at [443, 90] on div "Channel * Select..." at bounding box center [534, 105] width 354 height 31
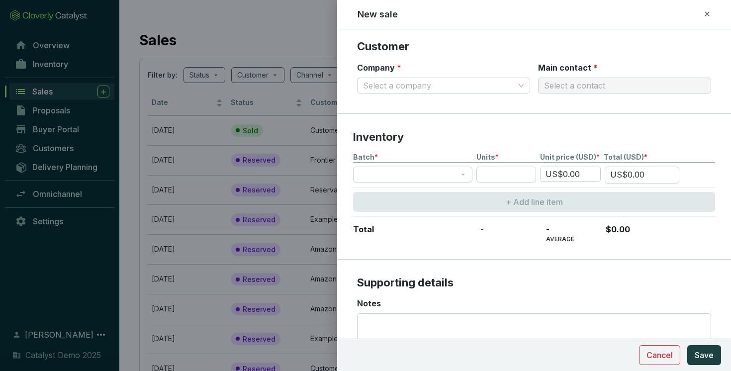
scroll to position [180, 0]
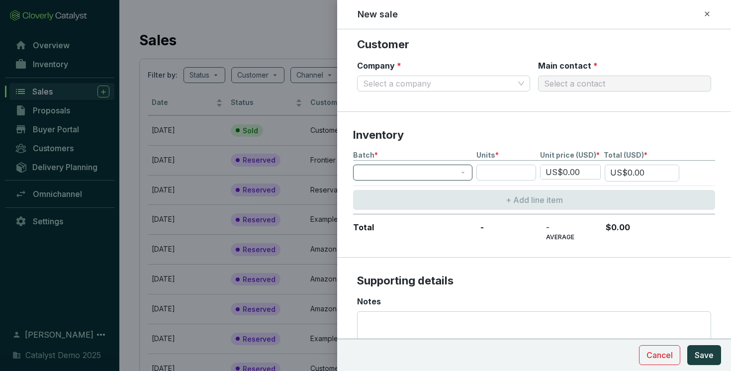
click at [438, 173] on span at bounding box center [412, 172] width 107 height 15
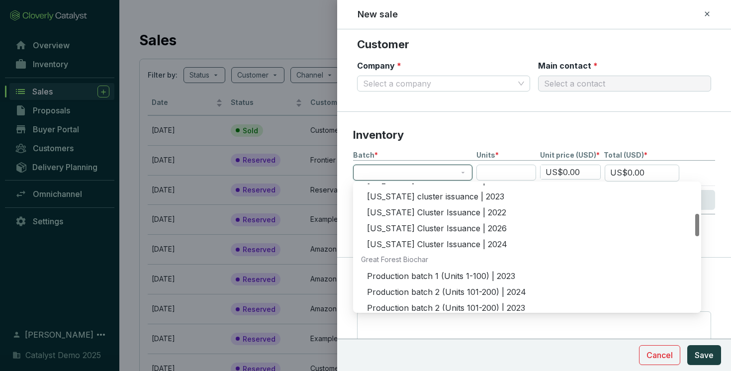
scroll to position [221, 0]
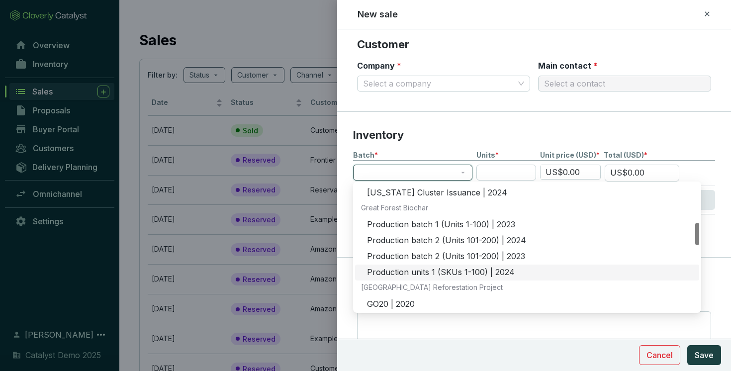
click at [429, 270] on div "Production units 1 (SKUs 1-100) | 2024" at bounding box center [530, 272] width 326 height 11
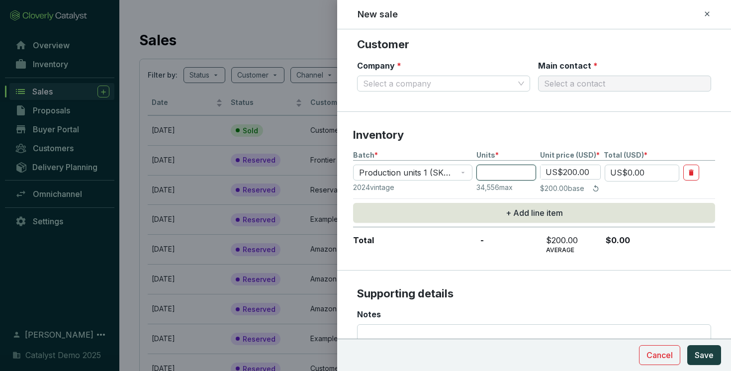
click at [496, 175] on input "number" at bounding box center [506, 173] width 60 height 16
type input "4"
type input "US$800.00"
type input "40"
type input "US$8,000.00"
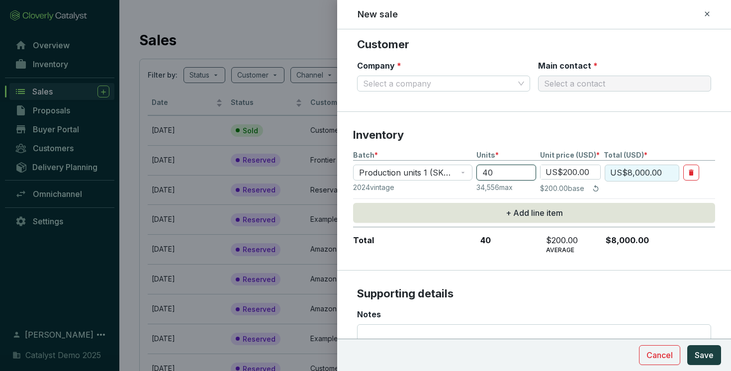
type input "40"
click at [551, 271] on section "Supporting details Notes" at bounding box center [534, 333] width 394 height 125
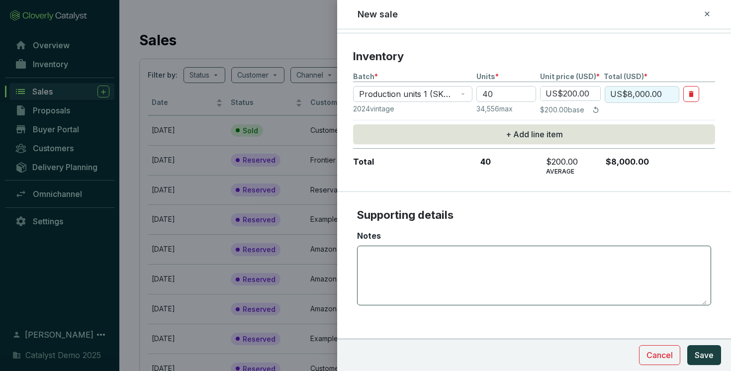
scroll to position [263, 0]
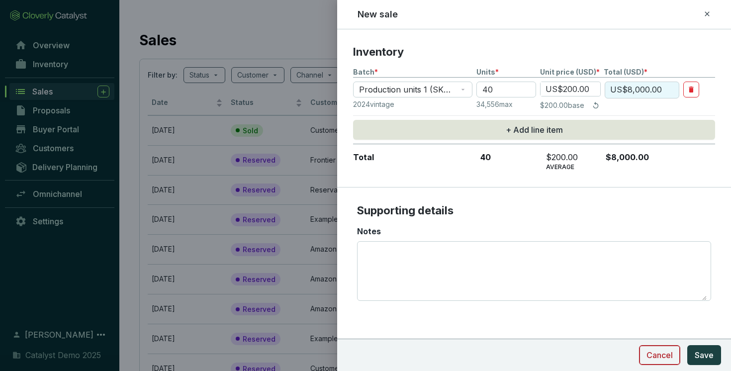
click at [655, 357] on span "Cancel" at bounding box center [659, 355] width 26 height 12
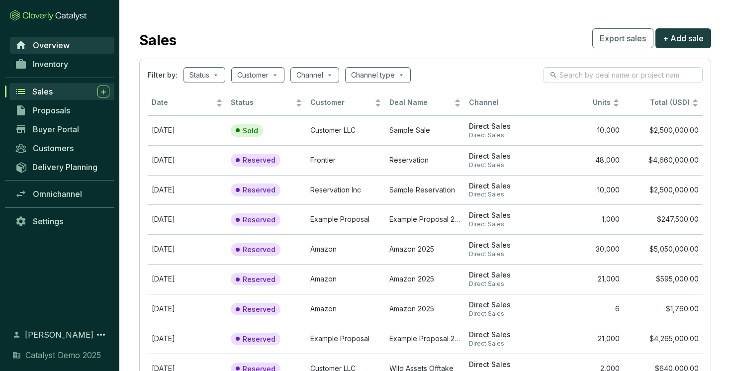
click at [60, 44] on span "Overview" at bounding box center [51, 45] width 37 height 10
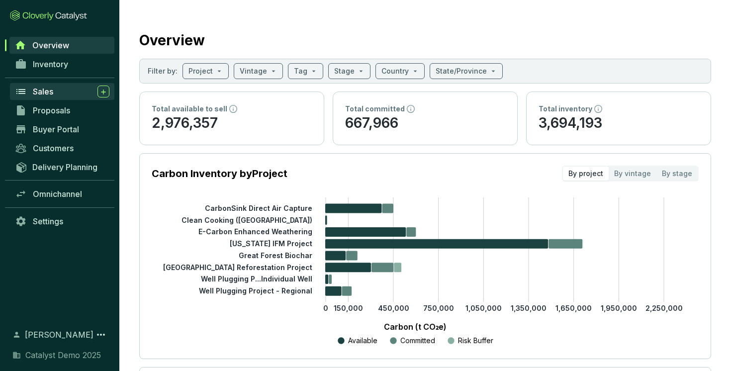
click at [55, 92] on div "Sales" at bounding box center [71, 92] width 77 height 12
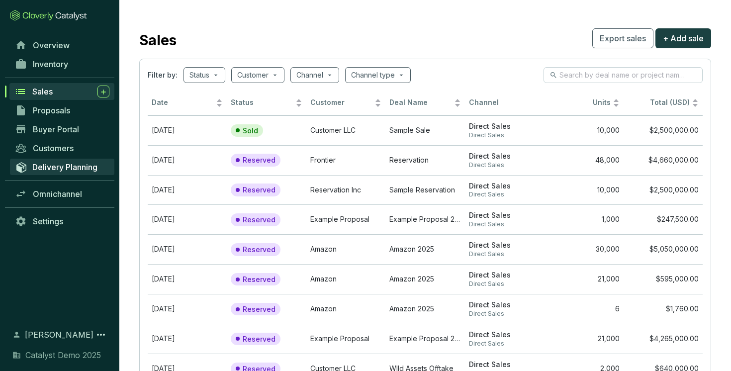
click at [61, 166] on span "Delivery Planning" at bounding box center [64, 167] width 65 height 10
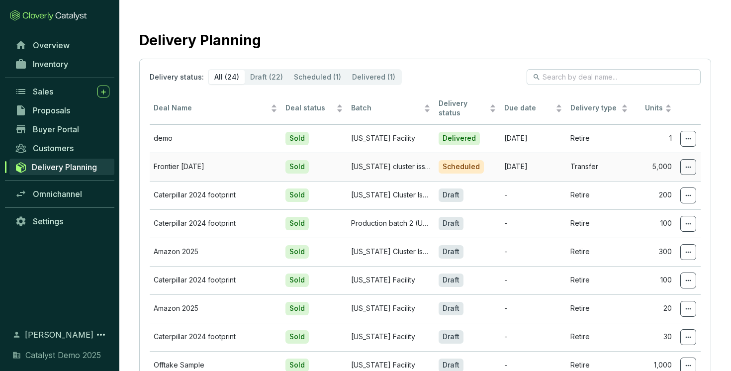
click at [525, 166] on p "8/29/2025" at bounding box center [533, 166] width 58 height 9
click at [682, 162] on span at bounding box center [688, 167] width 16 height 16
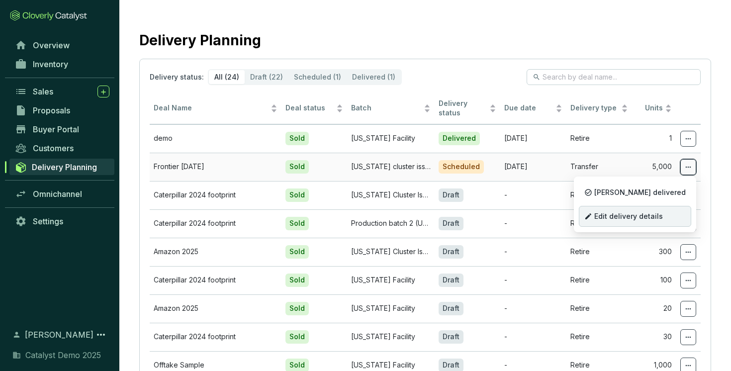
click at [651, 213] on span "Edit delivery details" at bounding box center [628, 216] width 69 height 8
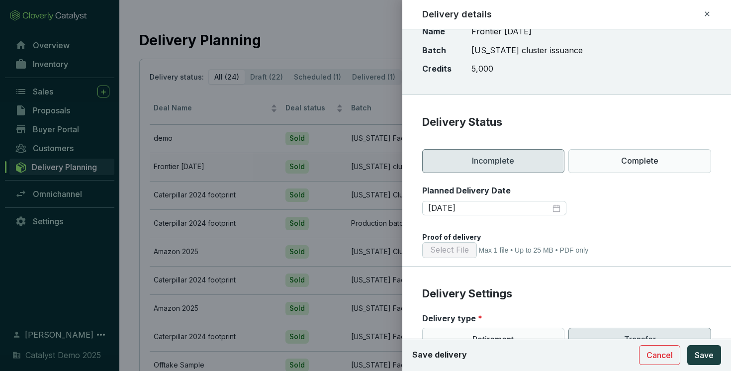
scroll to position [43, 0]
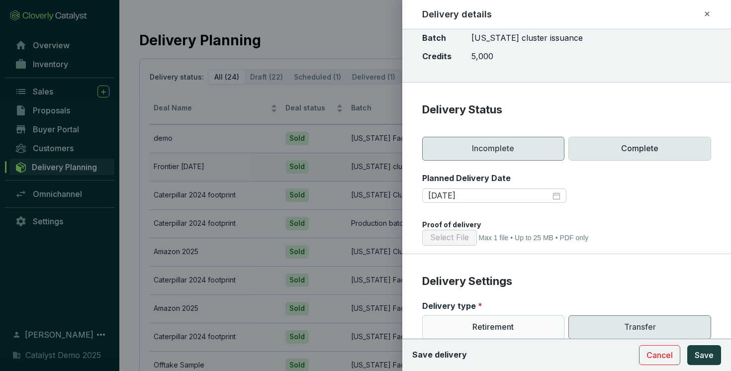
click at [618, 146] on p "Complete" at bounding box center [639, 149] width 143 height 24
click at [492, 153] on p "Incomplete" at bounding box center [493, 149] width 143 height 24
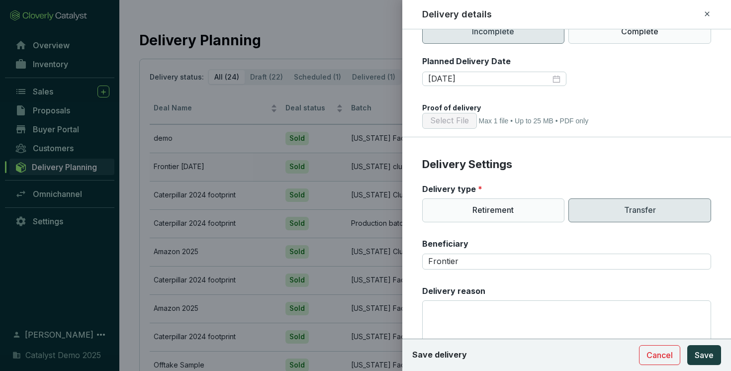
scroll to position [191, 0]
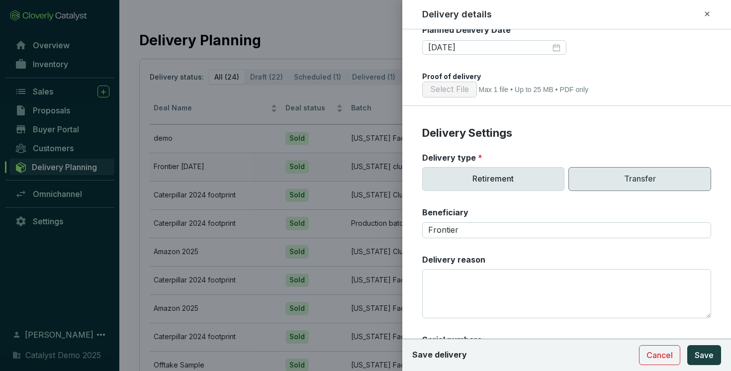
click at [510, 184] on p "Retirement" at bounding box center [493, 179] width 143 height 24
click at [624, 184] on p "Transfer" at bounding box center [639, 179] width 143 height 24
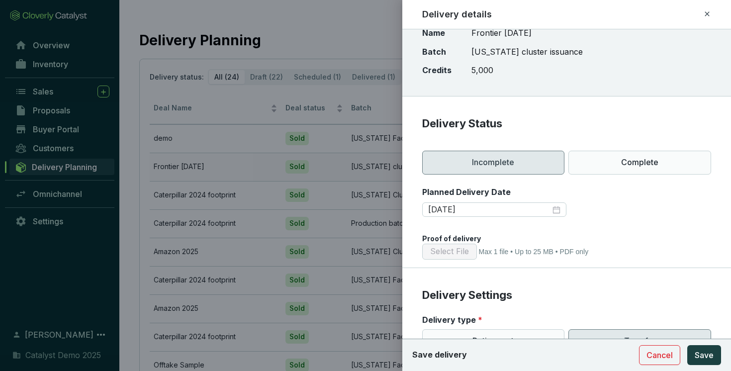
scroll to position [0, 0]
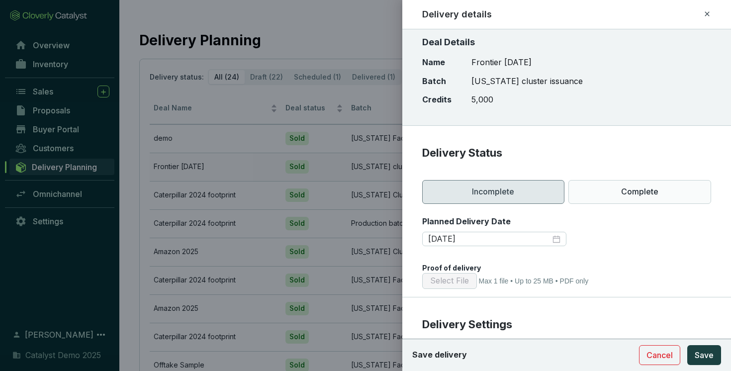
click at [707, 13] on icon at bounding box center [707, 13] width 4 height 4
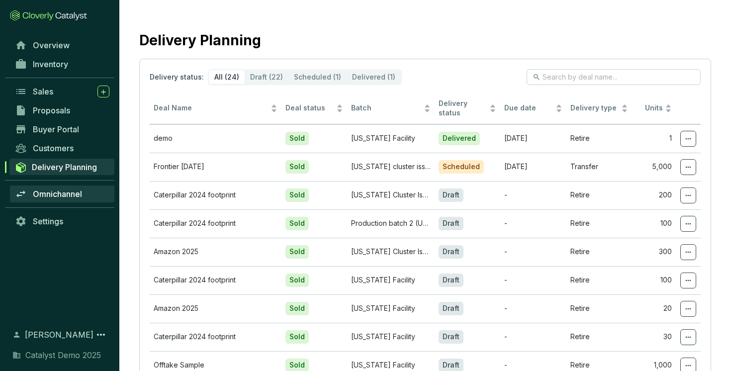
click at [50, 190] on span "Omnichannel" at bounding box center [57, 194] width 49 height 10
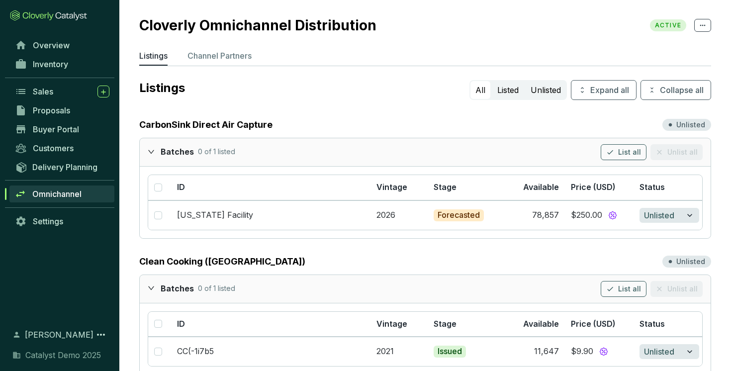
click at [154, 153] on icon "expanded" at bounding box center [151, 151] width 7 height 7
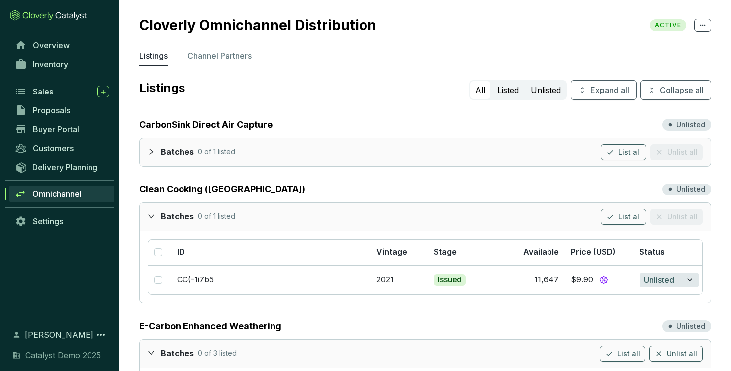
click at [150, 213] on icon "expanded" at bounding box center [151, 216] width 7 height 7
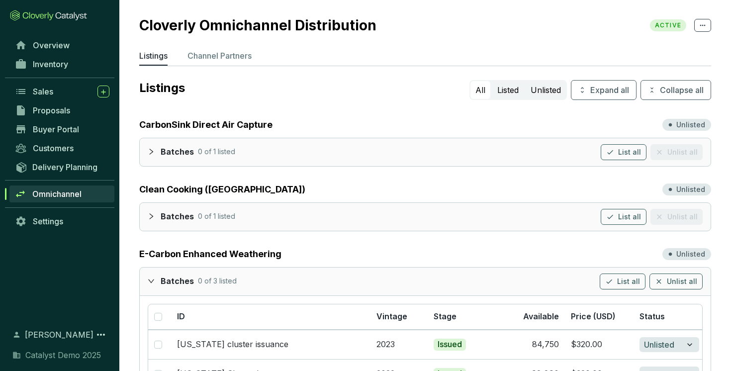
click at [151, 276] on div at bounding box center [154, 281] width 13 height 14
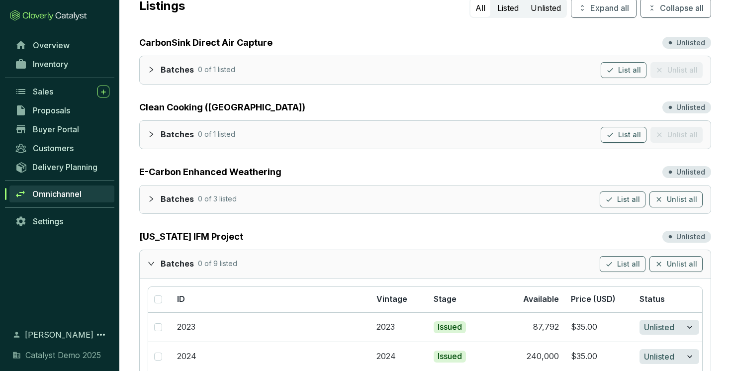
click at [151, 265] on icon "expanded" at bounding box center [151, 263] width 6 height 3
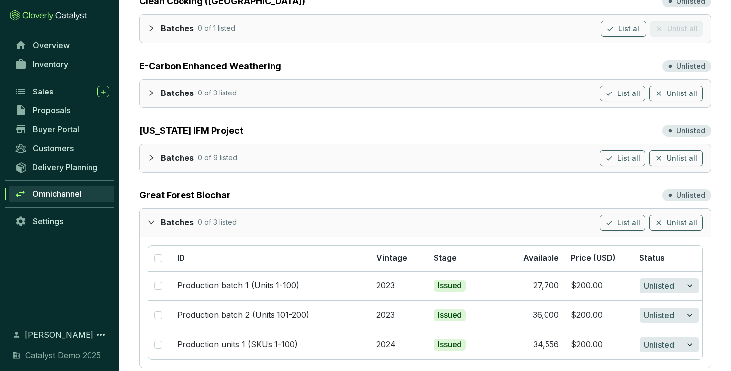
click at [152, 221] on icon "expanded" at bounding box center [151, 222] width 7 height 7
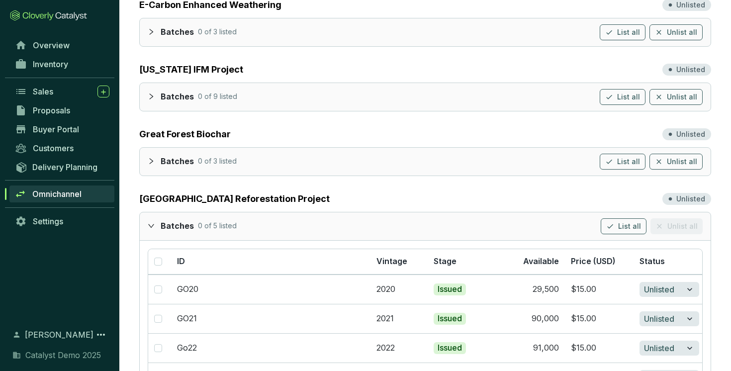
click at [152, 224] on icon "expanded" at bounding box center [151, 225] width 7 height 7
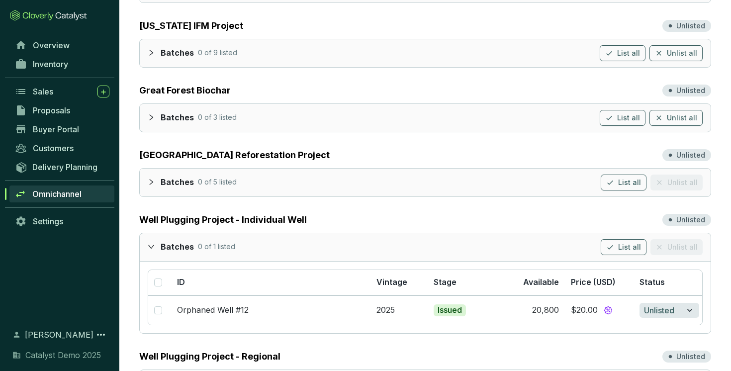
click at [149, 247] on icon "expanded" at bounding box center [151, 246] width 7 height 7
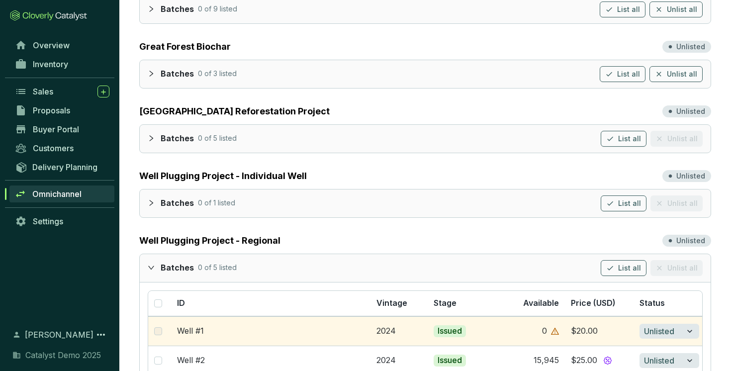
click at [151, 272] on div at bounding box center [154, 267] width 13 height 14
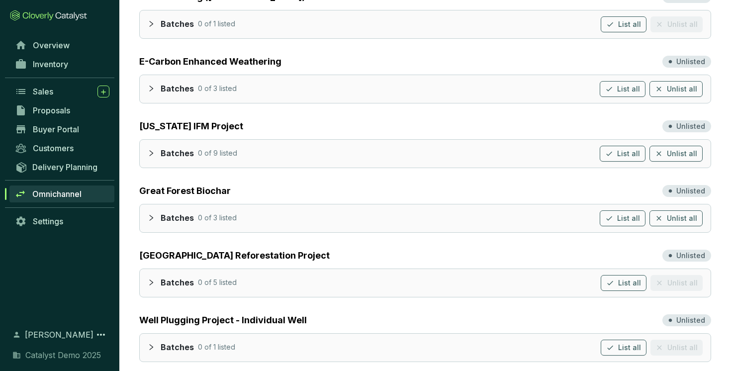
scroll to position [201, 0]
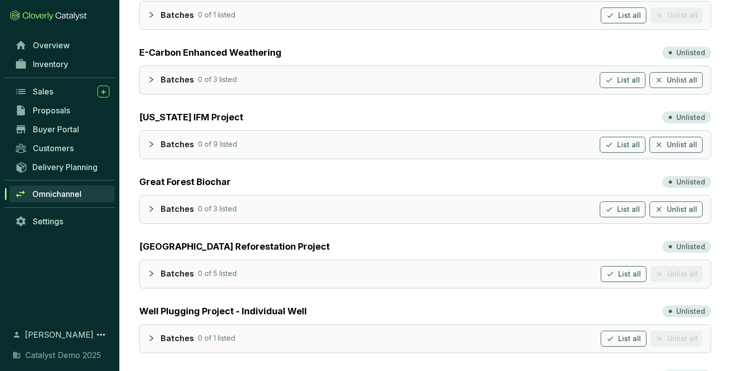
click at [150, 209] on icon "collapsed" at bounding box center [151, 208] width 7 height 7
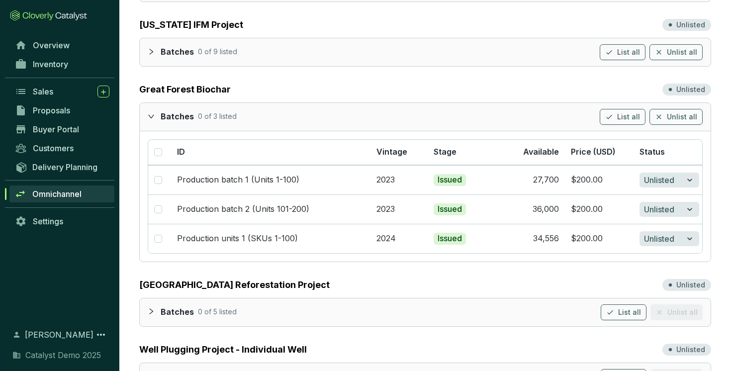
scroll to position [294, 0]
click at [160, 180] on input "checkbox" at bounding box center [158, 180] width 8 height 8
click at [691, 179] on icon "button" at bounding box center [690, 180] width 10 height 12
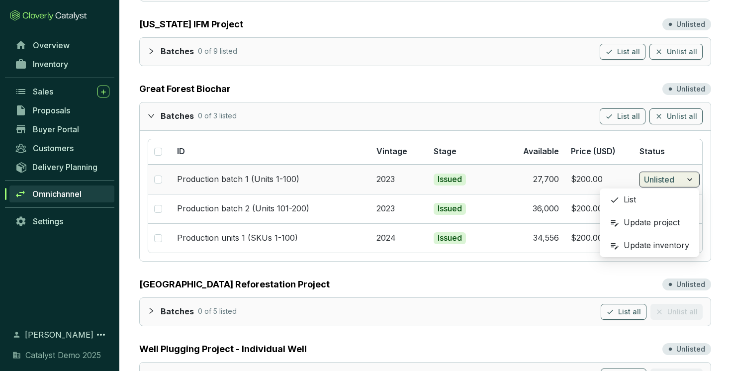
click at [691, 179] on icon "button" at bounding box center [689, 179] width 5 height 3
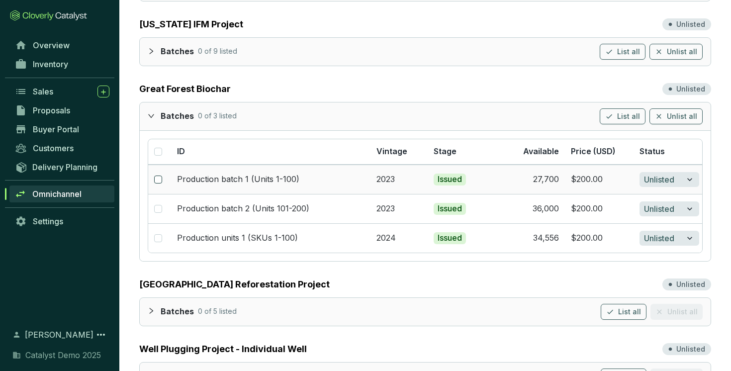
click at [159, 179] on input "checkbox" at bounding box center [158, 180] width 8 height 8
click at [152, 117] on icon "expanded" at bounding box center [151, 115] width 7 height 7
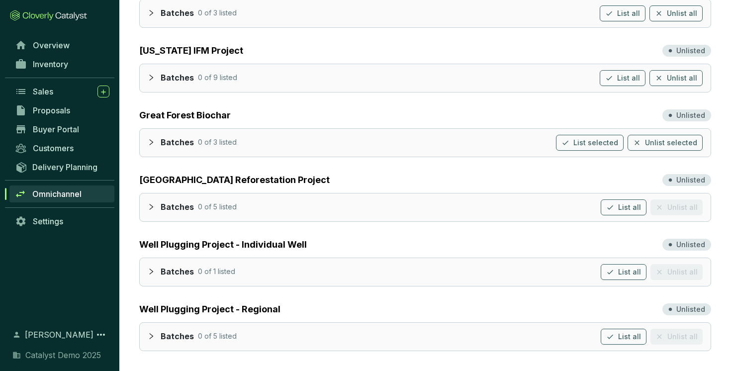
click at [152, 140] on icon "collapsed" at bounding box center [151, 142] width 7 height 7
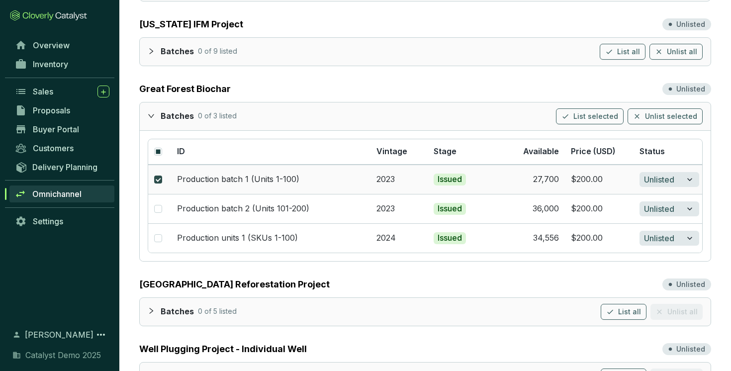
click at [157, 179] on input "checkbox" at bounding box center [158, 180] width 8 height 8
checkbox input "false"
click at [154, 118] on icon "expanded" at bounding box center [151, 115] width 7 height 7
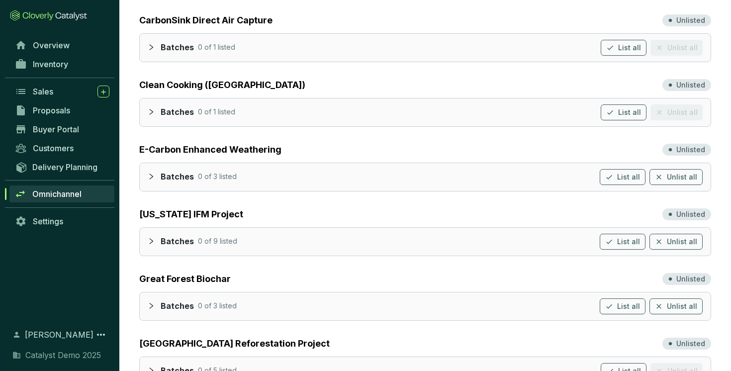
scroll to position [0, 0]
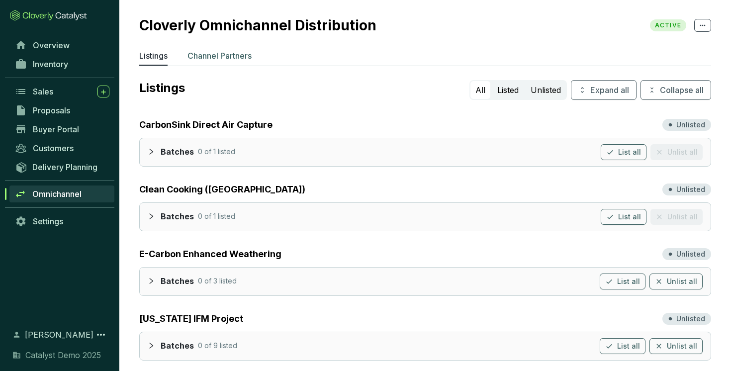
click at [225, 53] on p "Channel Partners" at bounding box center [219, 56] width 64 height 12
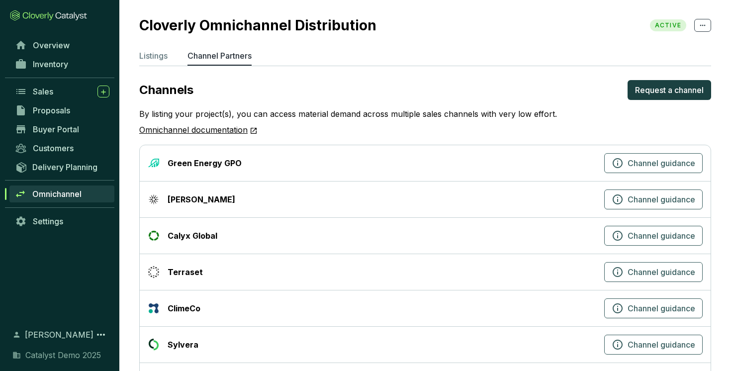
scroll to position [48, 0]
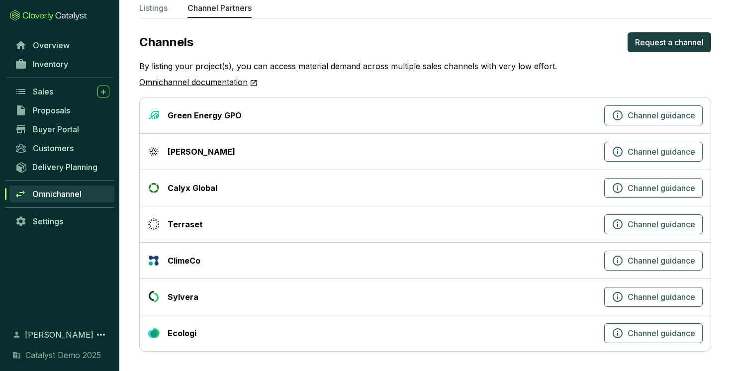
click at [169, 303] on div "Sylvera Channel guidance" at bounding box center [425, 297] width 571 height 36
click at [456, 221] on div "Terraset" at bounding box center [374, 224] width 453 height 12
click at [615, 222] on icon "button" at bounding box center [618, 224] width 12 height 12
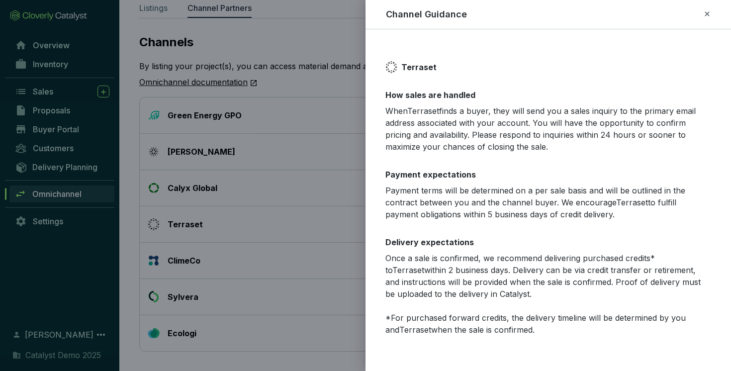
click at [706, 12] on icon at bounding box center [707, 14] width 8 height 12
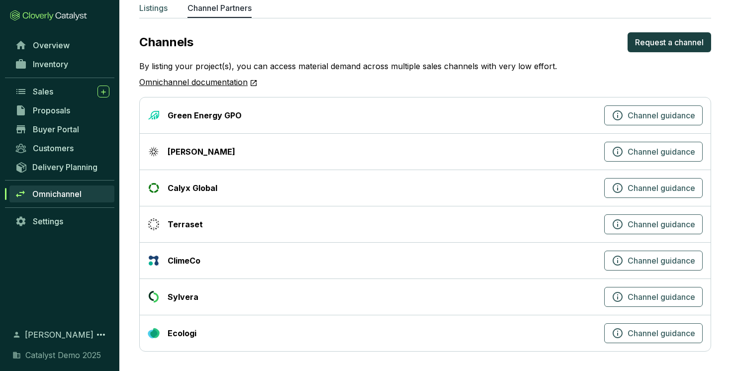
click at [164, 12] on p "Listings" at bounding box center [153, 8] width 28 height 12
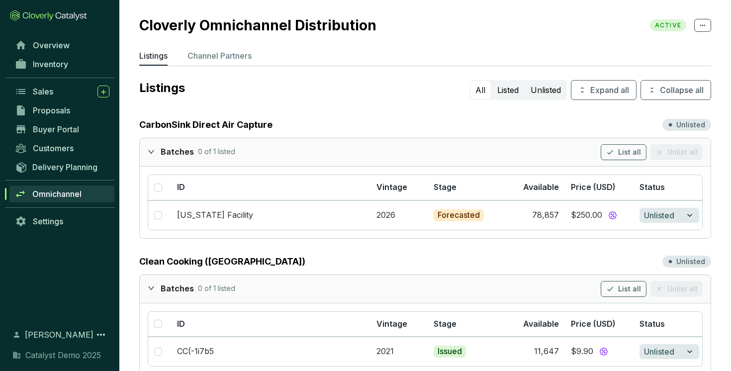
click at [154, 150] on icon "expanded" at bounding box center [151, 151] width 6 height 3
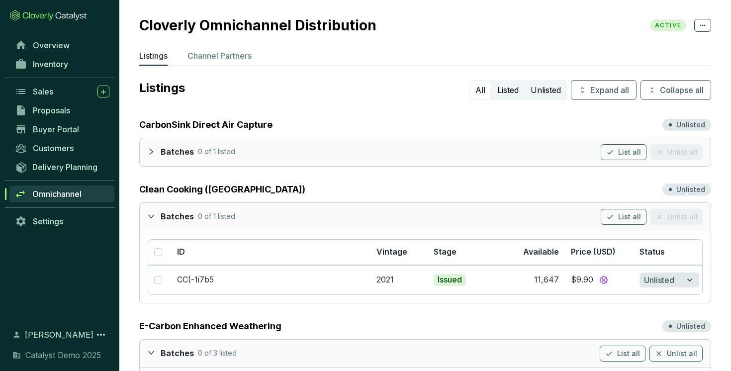
click at [152, 213] on icon "expanded" at bounding box center [151, 216] width 7 height 7
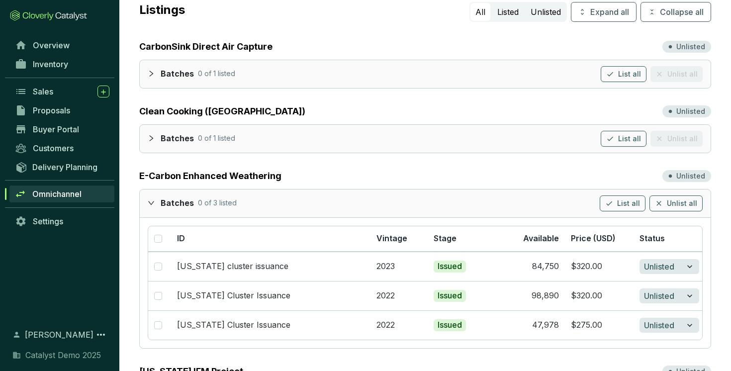
click at [155, 203] on div at bounding box center [154, 202] width 13 height 14
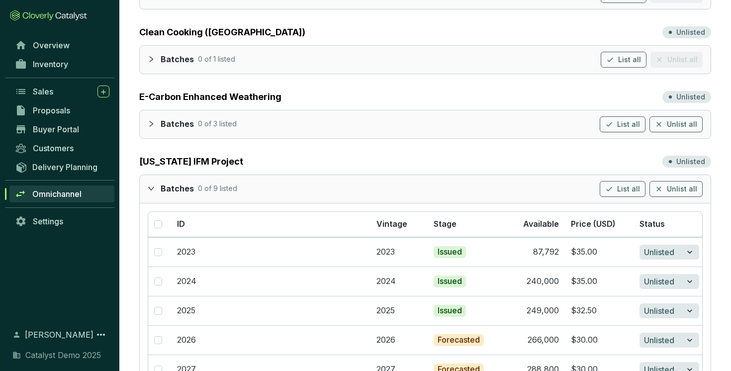
click at [153, 193] on div at bounding box center [154, 188] width 13 height 14
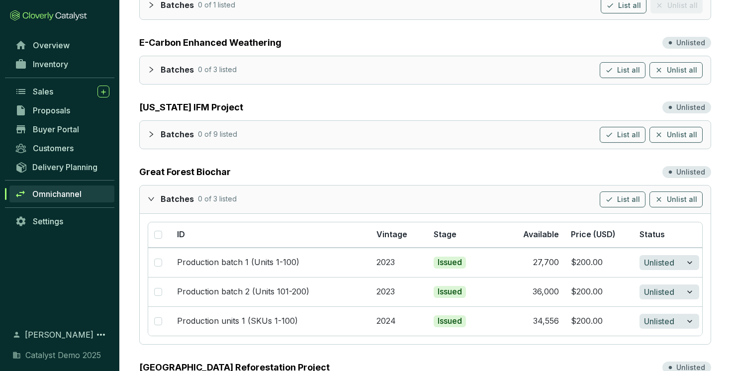
scroll to position [217, 0]
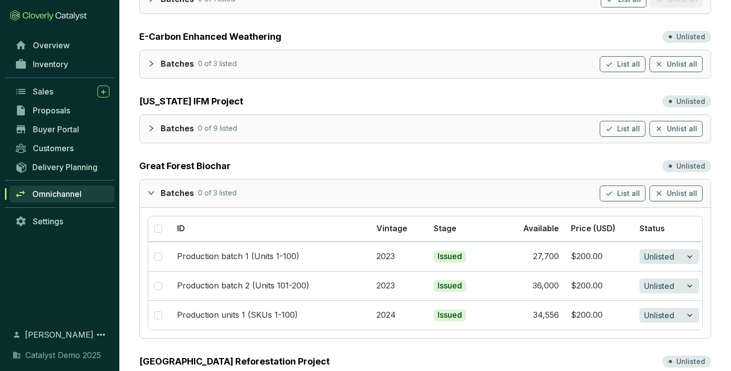
click at [153, 195] on icon "expanded" at bounding box center [151, 192] width 7 height 7
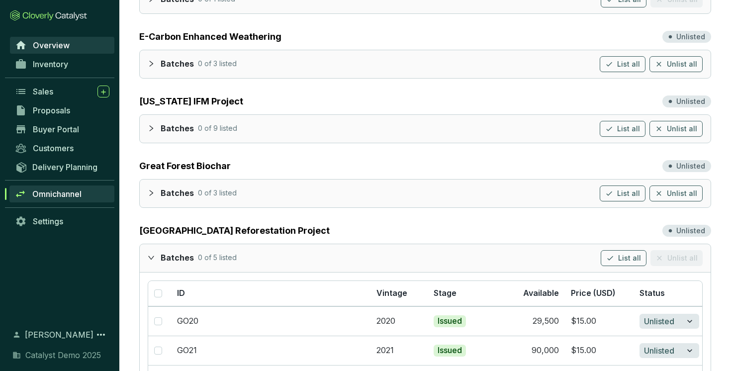
click at [57, 47] on span "Overview" at bounding box center [51, 45] width 37 height 10
